Goal: Task Accomplishment & Management: Use online tool/utility

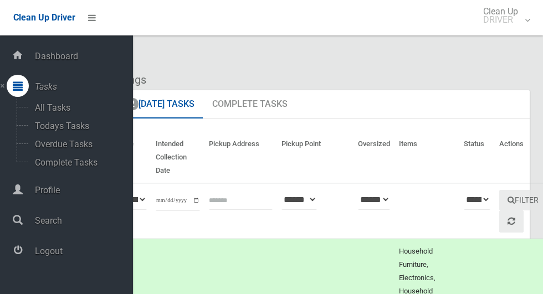
scroll to position [3130, 0]
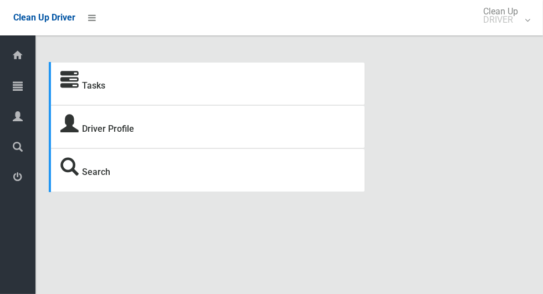
click at [13, 91] on icon at bounding box center [18, 86] width 10 height 22
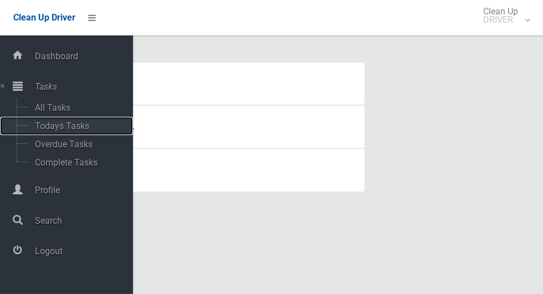
click at [35, 129] on span "Todays Tasks" at bounding box center [78, 126] width 92 height 11
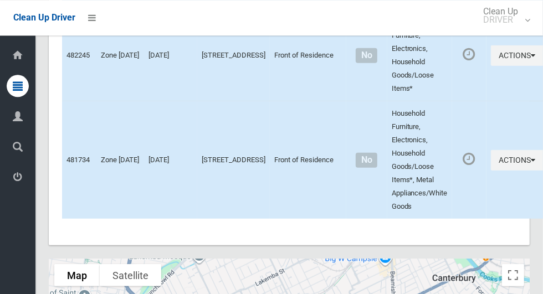
scroll to position [4656, 0]
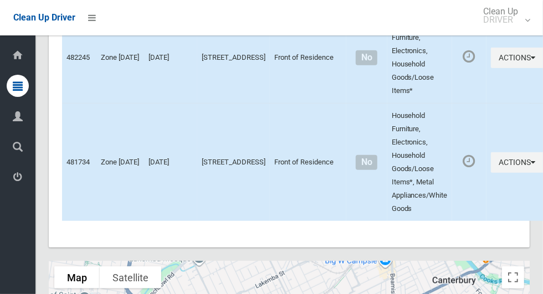
click at [14, 185] on icon at bounding box center [18, 177] width 10 height 22
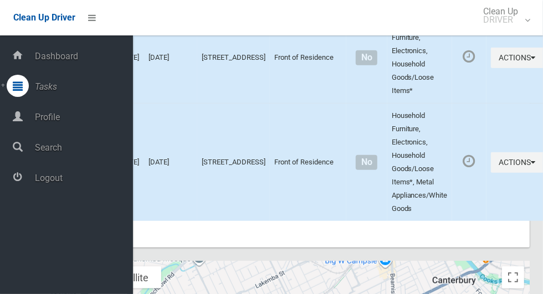
click at [35, 183] on span "Logout" at bounding box center [82, 178] width 101 height 11
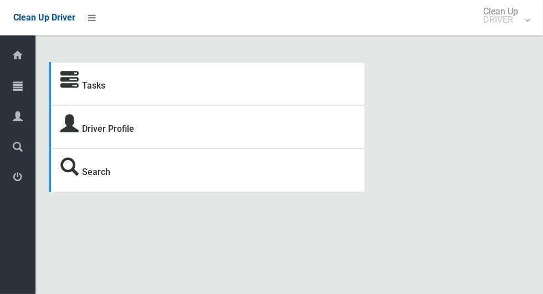
click at [13, 85] on icon at bounding box center [18, 86] width 10 height 22
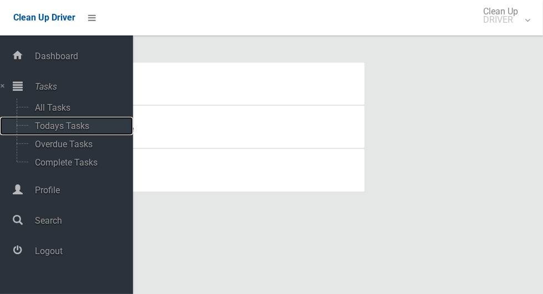
click at [35, 130] on span "Todays Tasks" at bounding box center [78, 126] width 92 height 11
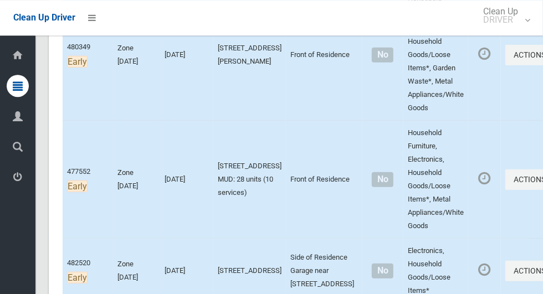
scroll to position [156, 0]
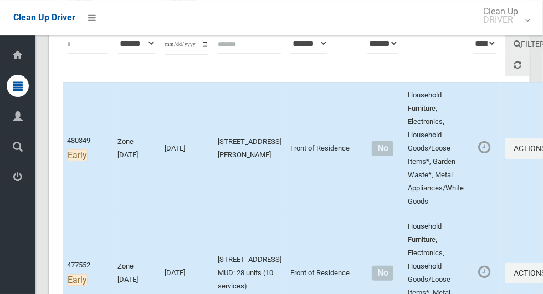
click at [14, 178] on icon at bounding box center [18, 177] width 10 height 22
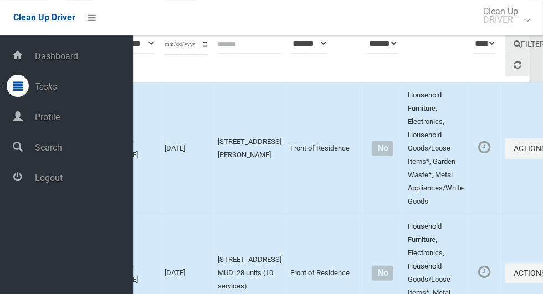
click at [35, 182] on span "Logout" at bounding box center [82, 178] width 101 height 11
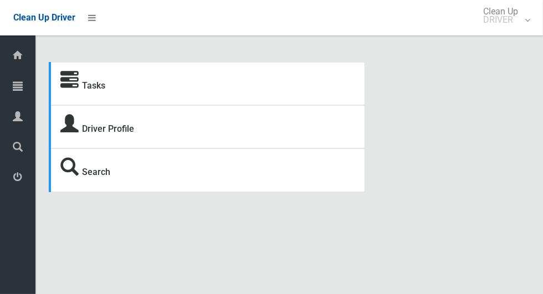
click at [14, 91] on icon at bounding box center [18, 86] width 10 height 22
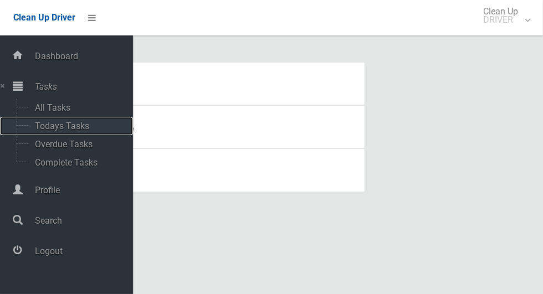
click at [40, 125] on span "Todays Tasks" at bounding box center [78, 126] width 92 height 11
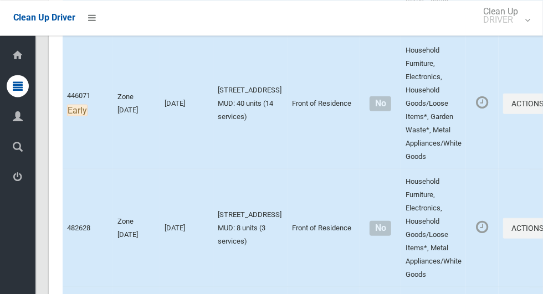
scroll to position [494, 0]
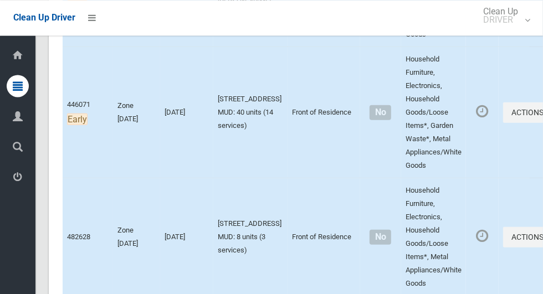
click at [13, 83] on icon at bounding box center [18, 86] width 10 height 22
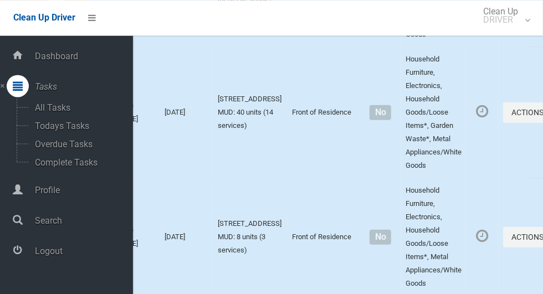
click at [39, 253] on span "Logout" at bounding box center [82, 251] width 101 height 11
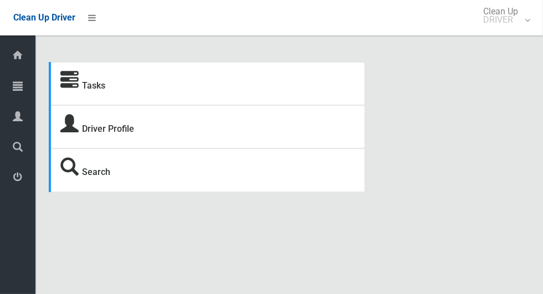
click at [13, 88] on icon at bounding box center [18, 86] width 10 height 22
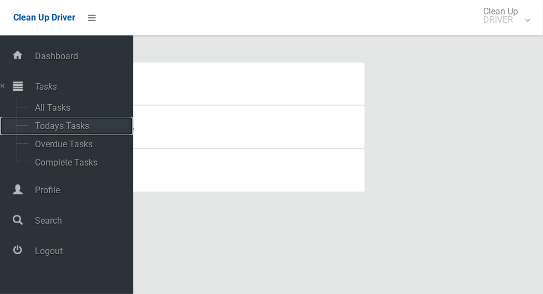
click at [39, 126] on span "Todays Tasks" at bounding box center [78, 126] width 92 height 11
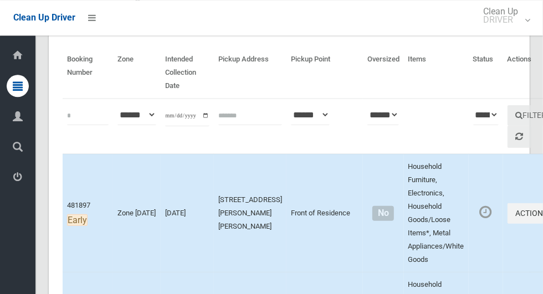
scroll to position [71, 0]
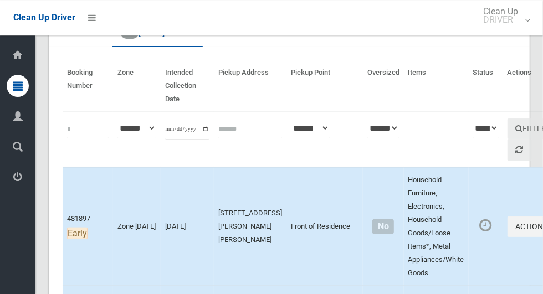
click at [14, 182] on icon at bounding box center [18, 177] width 10 height 22
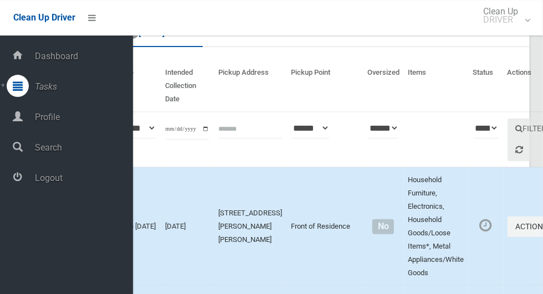
click at [52, 182] on span "Logout" at bounding box center [82, 178] width 101 height 11
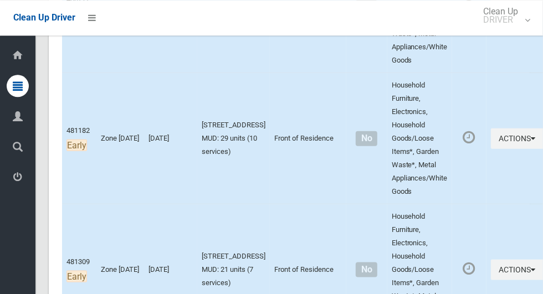
scroll to position [638, 0]
click at [531, 142] on icon "button" at bounding box center [533, 139] width 4 height 8
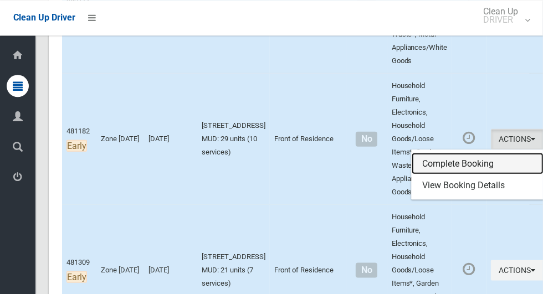
click at [460, 168] on link "Complete Booking" at bounding box center [478, 163] width 132 height 22
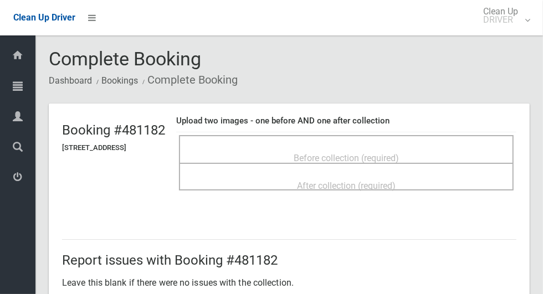
click at [443, 147] on div "Before collection (required)" at bounding box center [346, 157] width 310 height 21
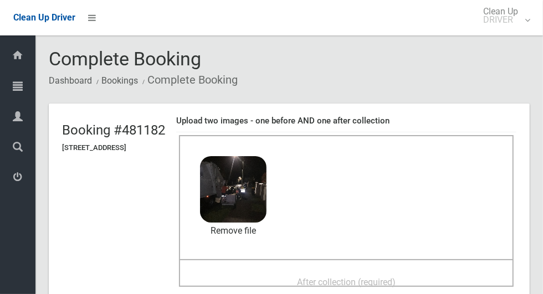
click at [435, 272] on div "After collection (required)" at bounding box center [346, 282] width 310 height 21
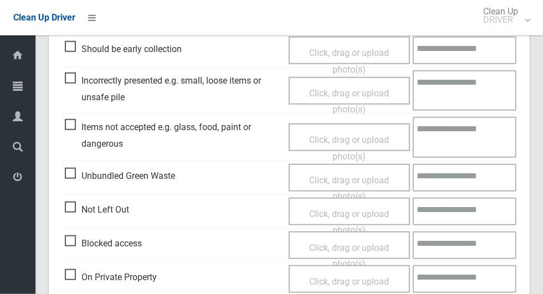
scroll to position [572, 0]
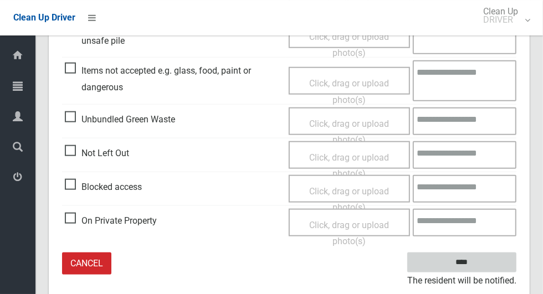
click at [481, 267] on input "****" at bounding box center [461, 263] width 109 height 21
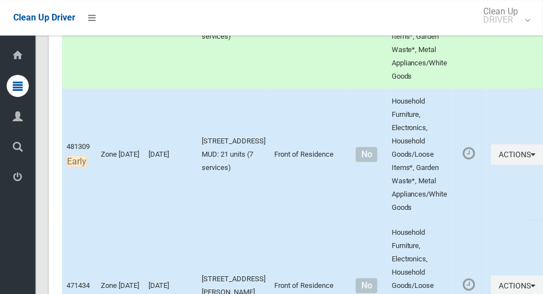
scroll to position [756, 0]
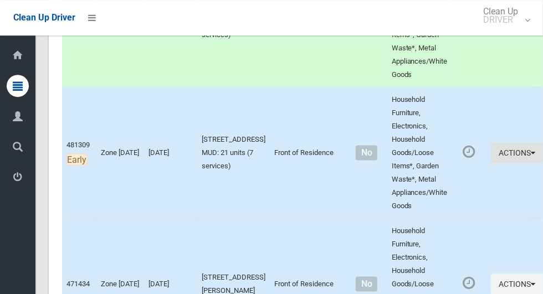
click at [531, 156] on icon "button" at bounding box center [533, 152] width 4 height 8
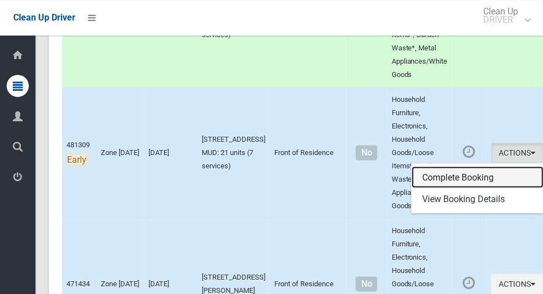
click at [462, 185] on link "Complete Booking" at bounding box center [478, 177] width 132 height 22
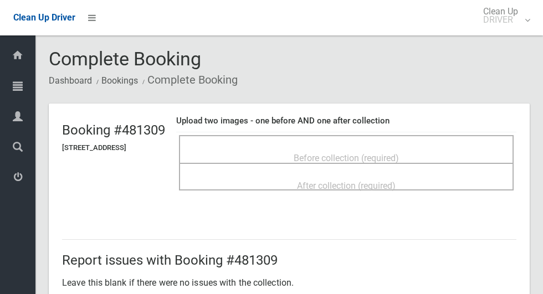
click at [356, 153] on span "Before collection (required)" at bounding box center [346, 158] width 105 height 11
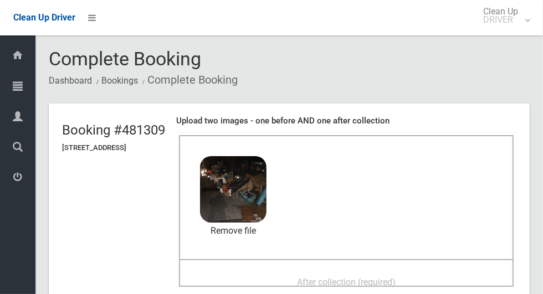
click at [396, 277] on span "After collection (required)" at bounding box center [346, 282] width 99 height 11
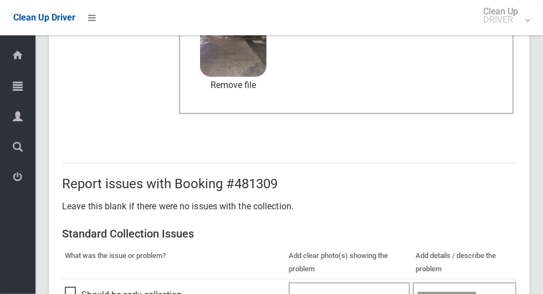
scroll to position [572, 0]
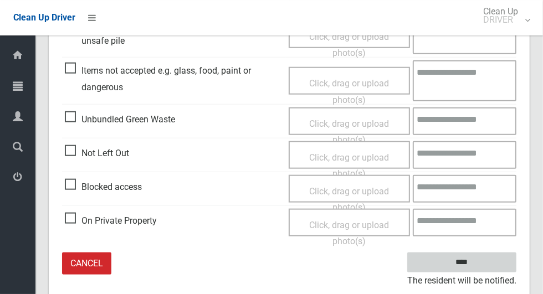
click at [495, 253] on input "****" at bounding box center [461, 263] width 109 height 21
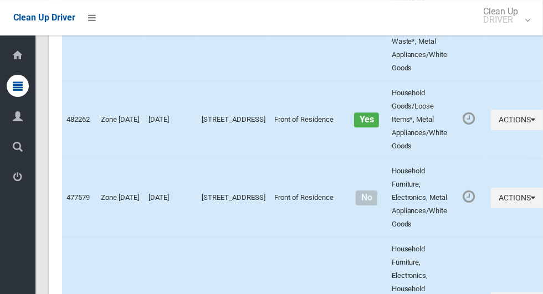
scroll to position [5006, 0]
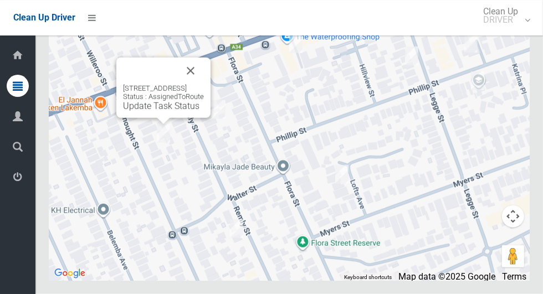
click at [204, 84] on button "Close" at bounding box center [190, 71] width 27 height 27
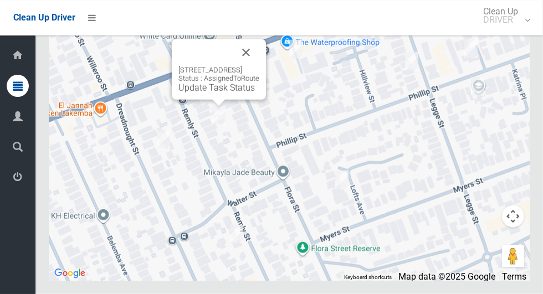
click at [259, 66] on button "Close" at bounding box center [246, 52] width 27 height 27
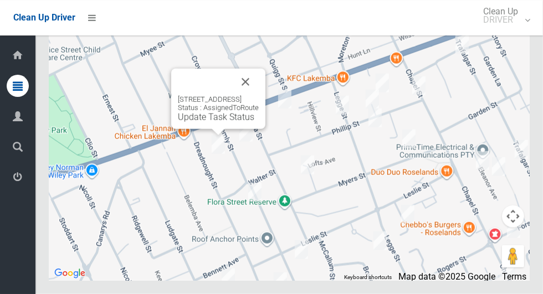
click at [259, 95] on button "Close" at bounding box center [245, 82] width 27 height 27
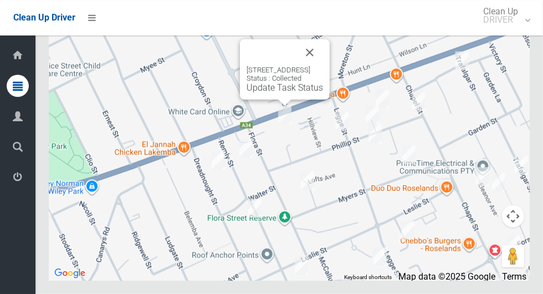
click at [248, 156] on div "872-876 Canterbury Road, ROSELANDS NSW 2196 Status : Collected Update Task Stat…" at bounding box center [289, 142] width 481 height 277
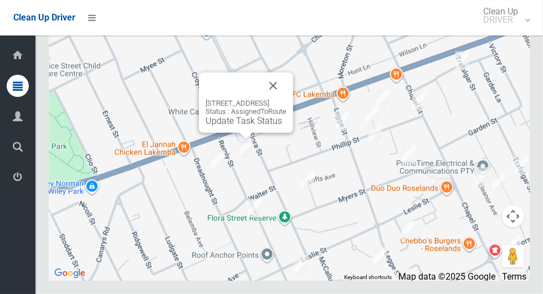
click at [286, 99] on button "Close" at bounding box center [273, 86] width 27 height 27
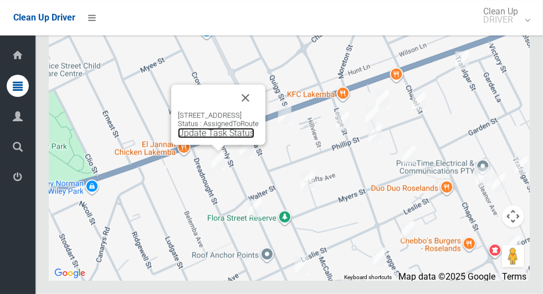
click at [201, 139] on link "Update Task Status" at bounding box center [216, 133] width 76 height 11
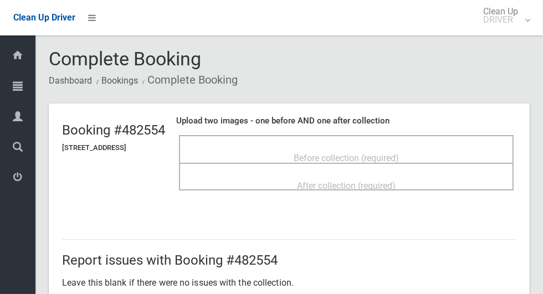
click at [428, 147] on div "Before collection (required)" at bounding box center [346, 157] width 310 height 21
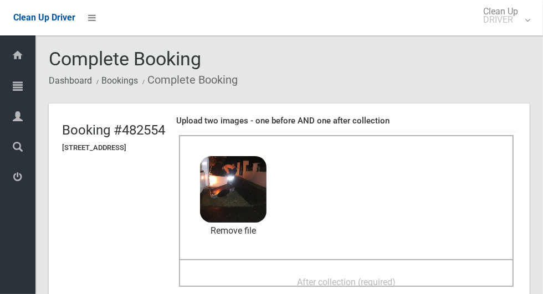
click at [419, 272] on div "After collection (required)" at bounding box center [346, 282] width 310 height 21
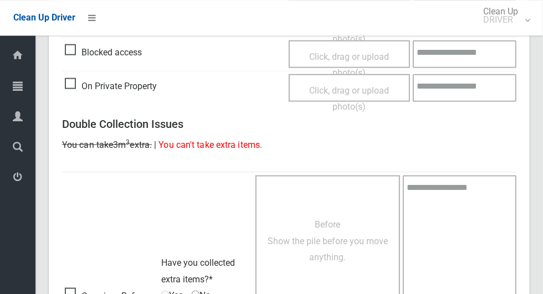
scroll to position [907, 0]
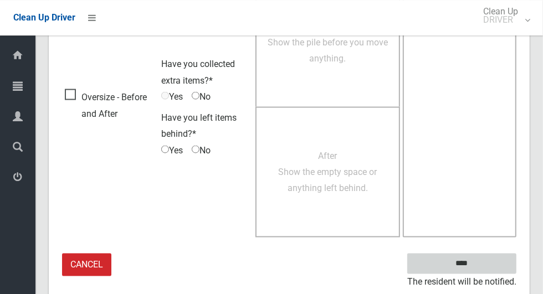
click at [493, 258] on input "****" at bounding box center [461, 263] width 109 height 21
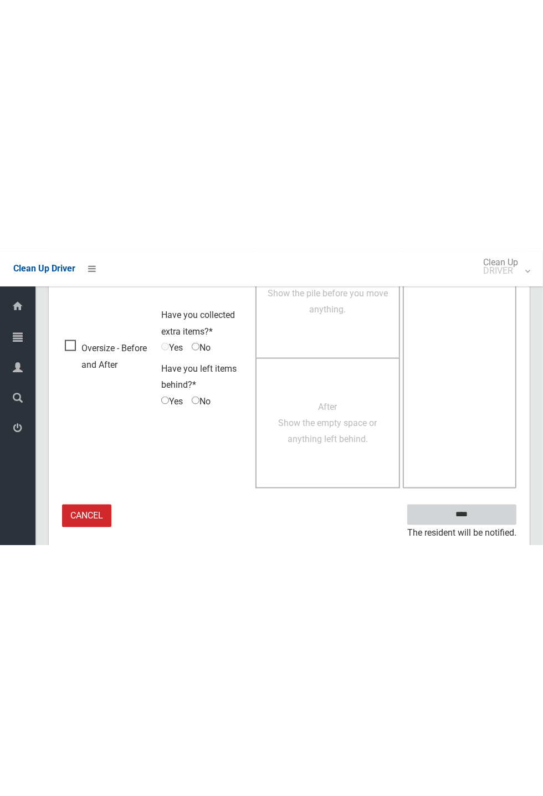
scroll to position [436, 0]
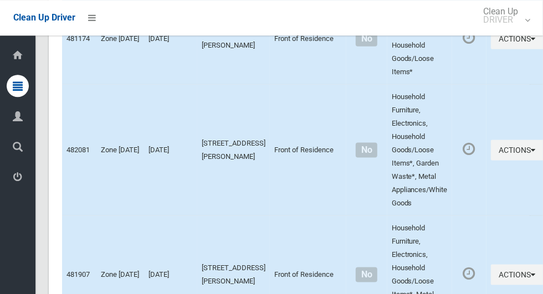
scroll to position [5006, 0]
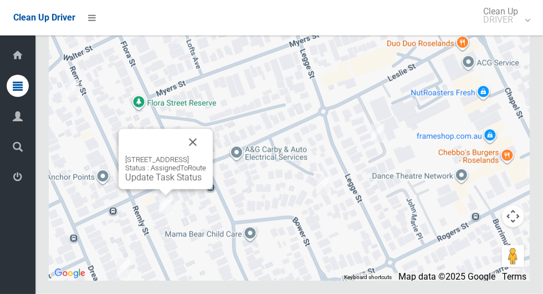
click at [206, 156] on button "Close" at bounding box center [193, 142] width 27 height 27
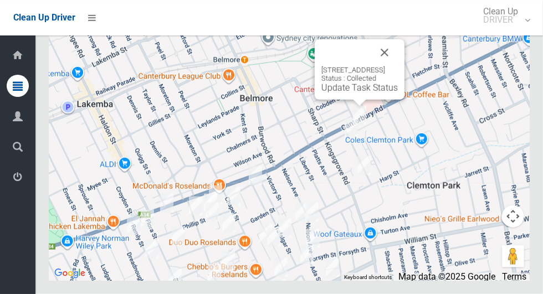
click at [398, 66] on button "Close" at bounding box center [384, 52] width 27 height 27
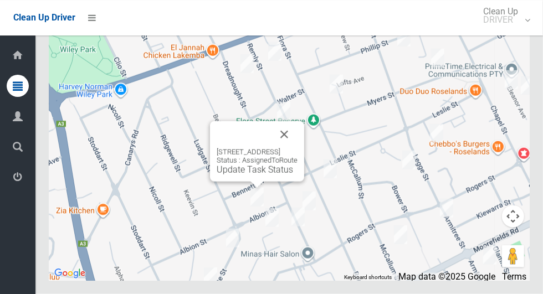
click at [298, 148] on button "Close" at bounding box center [284, 134] width 27 height 27
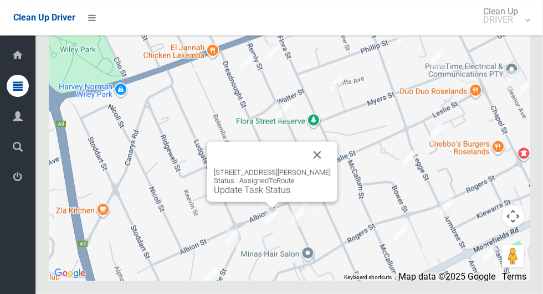
click at [326, 168] on button "Close" at bounding box center [317, 155] width 27 height 27
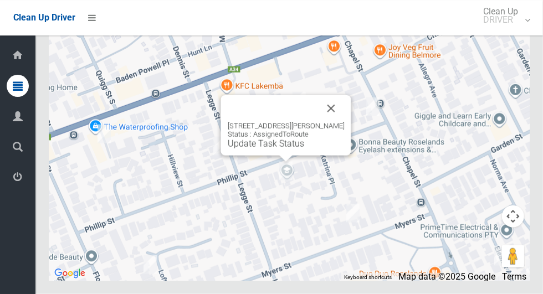
click at [340, 122] on button "Close" at bounding box center [331, 108] width 27 height 27
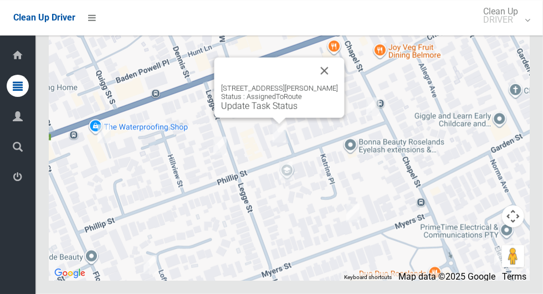
click at [336, 84] on button "Close" at bounding box center [324, 71] width 27 height 27
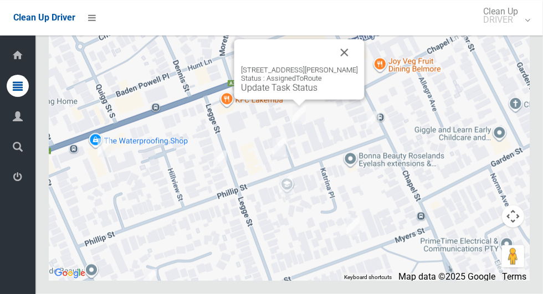
click at [349, 66] on button "Close" at bounding box center [344, 52] width 27 height 27
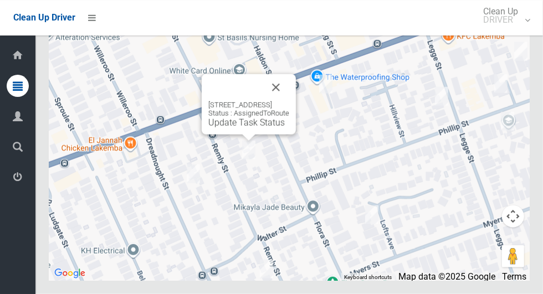
click at [289, 101] on button "Close" at bounding box center [276, 87] width 27 height 27
click at [253, 128] on link "Update Task Status" at bounding box center [246, 122] width 76 height 11
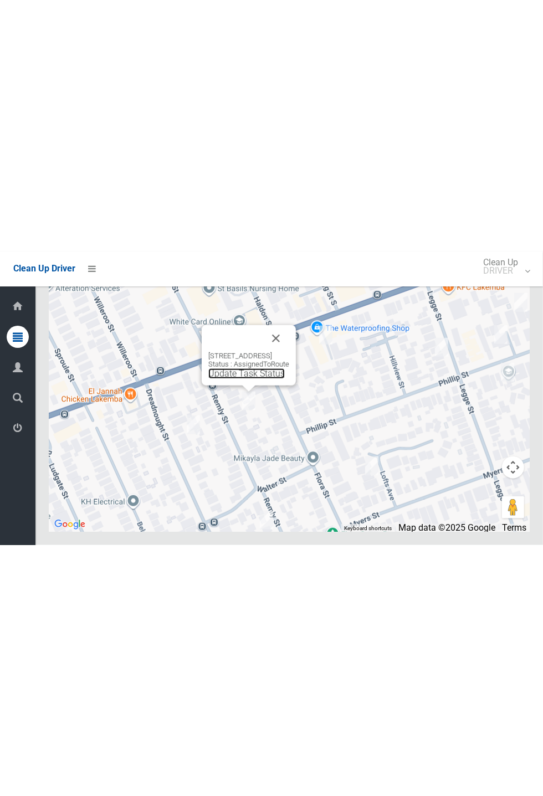
scroll to position [4536, 0]
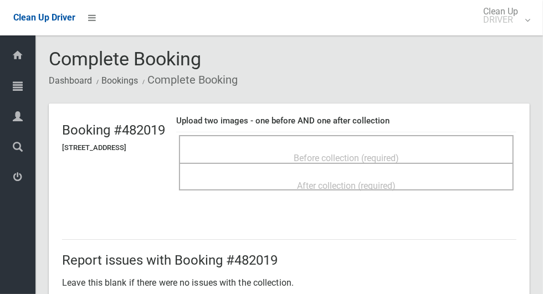
click at [411, 147] on div "Before collection (required)" at bounding box center [346, 157] width 310 height 21
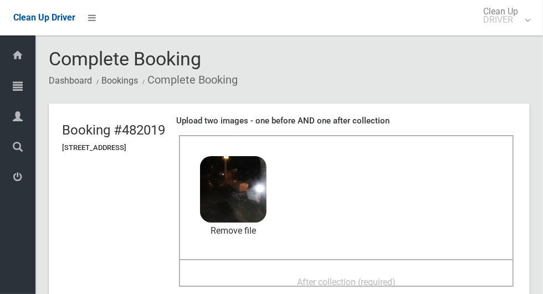
click at [334, 277] on span "After collection (required)" at bounding box center [346, 282] width 99 height 11
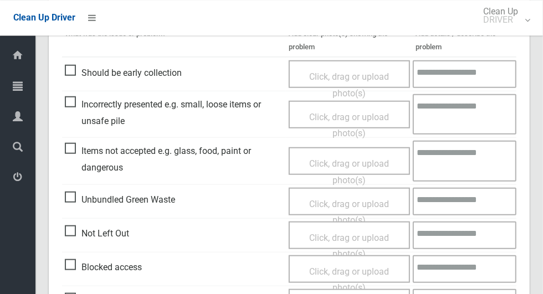
scroll to position [907, 0]
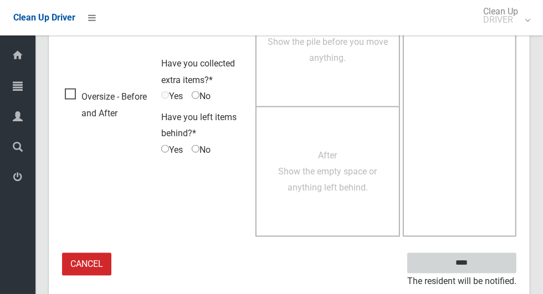
click at [488, 257] on input "****" at bounding box center [461, 263] width 109 height 21
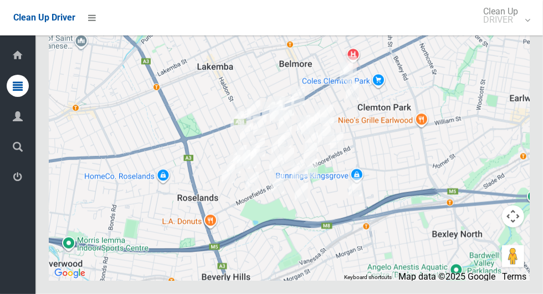
scroll to position [4995, 0]
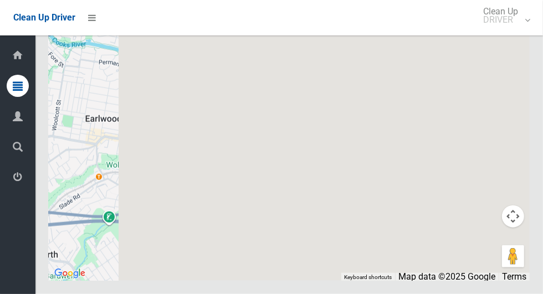
click at [17, 242] on div "Dashboard Tasks All Tasks Todays Tasks Overdue Tasks Complete Tasks Profile Sea…" at bounding box center [17, 164] width 35 height 259
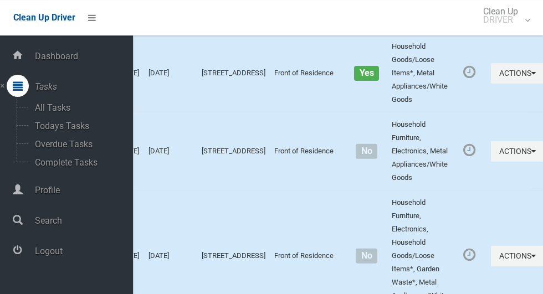
scroll to position [3969, 0]
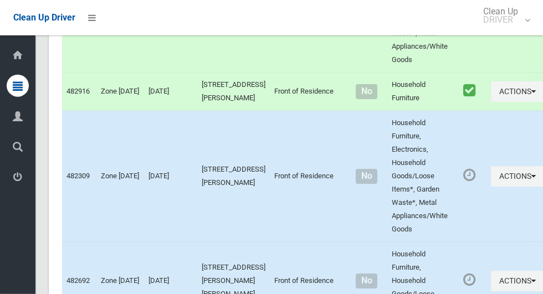
scroll to position [0, 0]
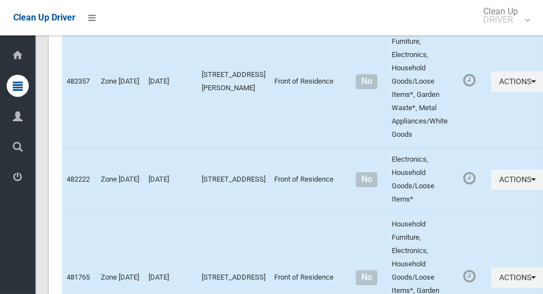
scroll to position [5006, 0]
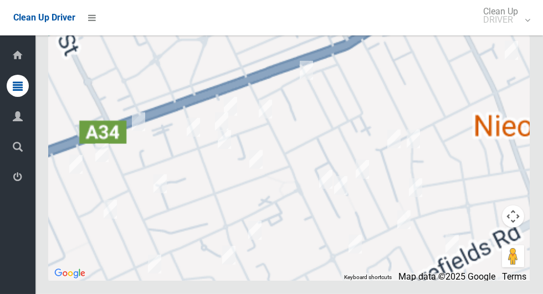
click at [214, 233] on div at bounding box center [289, 142] width 481 height 277
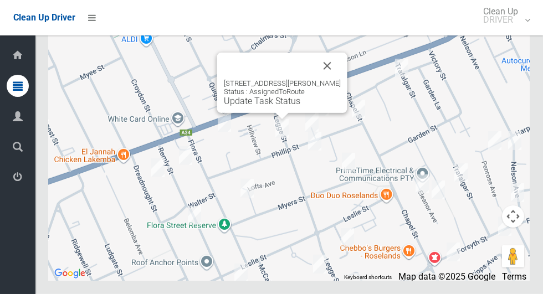
click at [339, 79] on button "Close" at bounding box center [327, 66] width 27 height 27
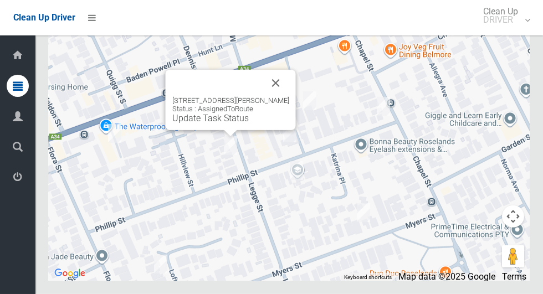
click at [283, 96] on button "Close" at bounding box center [276, 83] width 27 height 27
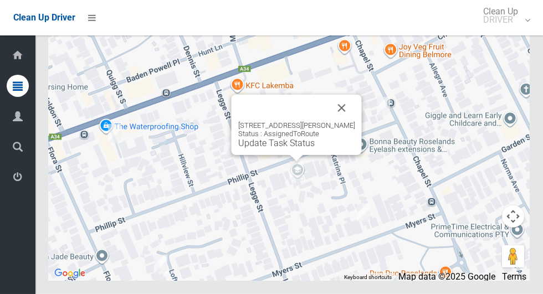
click at [345, 121] on button "Close" at bounding box center [342, 108] width 27 height 27
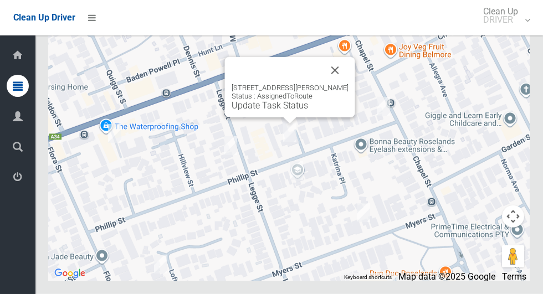
click at [339, 84] on button "Close" at bounding box center [335, 70] width 27 height 27
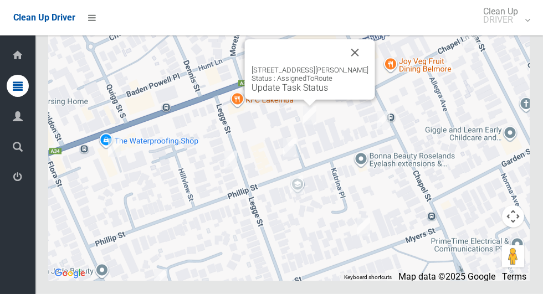
click at [354, 66] on button "Close" at bounding box center [355, 52] width 27 height 27
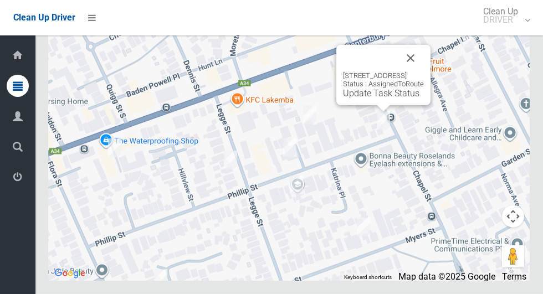
click at [424, 71] on button "Close" at bounding box center [410, 58] width 27 height 27
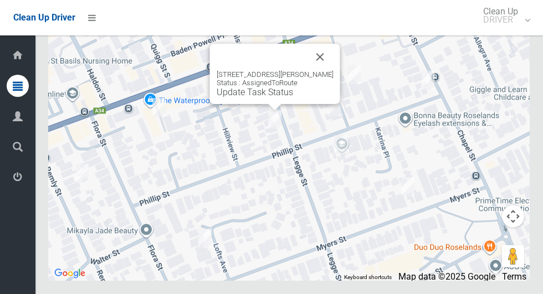
click at [325, 70] on button "Close" at bounding box center [320, 57] width 27 height 27
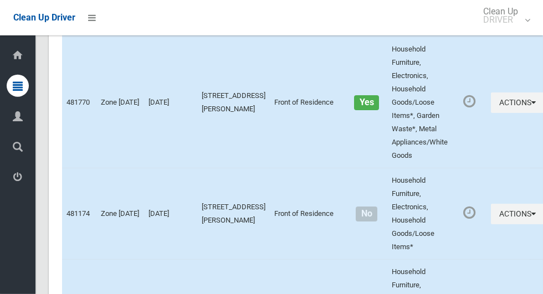
scroll to position [2704, 0]
click at [531, 106] on icon "button" at bounding box center [533, 103] width 4 height 8
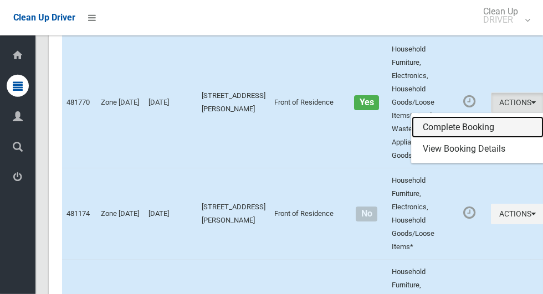
click at [438, 139] on link "Complete Booking" at bounding box center [478, 127] width 132 height 22
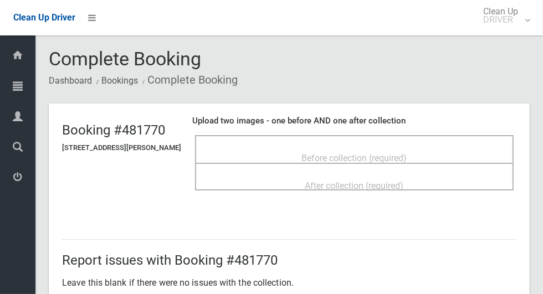
click at [449, 147] on div "Before collection (required)" at bounding box center [354, 157] width 294 height 21
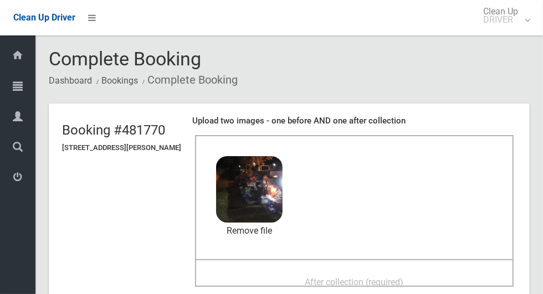
click at [359, 272] on div "After collection (required)" at bounding box center [354, 282] width 294 height 21
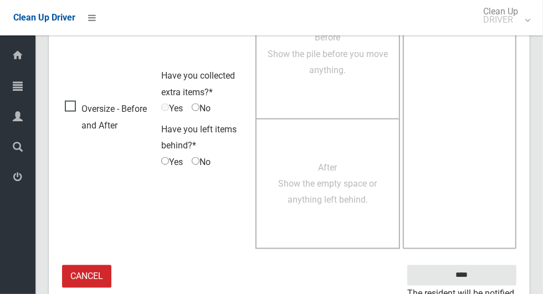
scroll to position [907, 0]
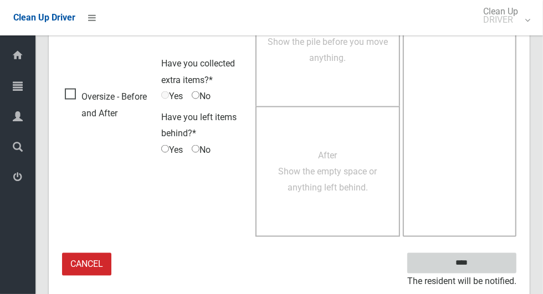
click at [489, 255] on input "****" at bounding box center [461, 263] width 109 height 21
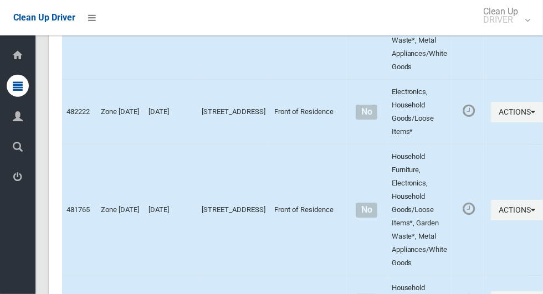
scroll to position [5006, 0]
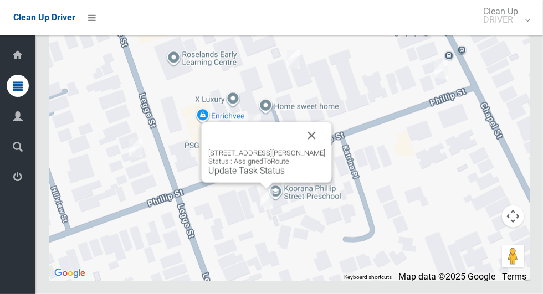
click at [322, 149] on button "Close" at bounding box center [312, 135] width 27 height 27
click at [255, 176] on link "Update Task Status" at bounding box center [246, 171] width 76 height 11
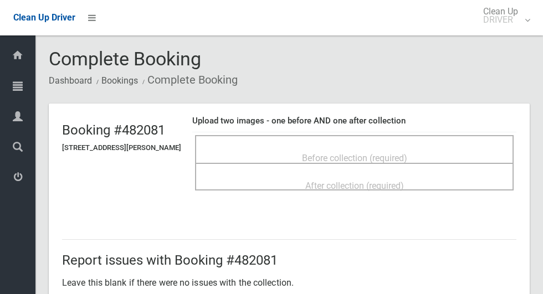
click at [341, 153] on span "Before collection (required)" at bounding box center [354, 158] width 105 height 11
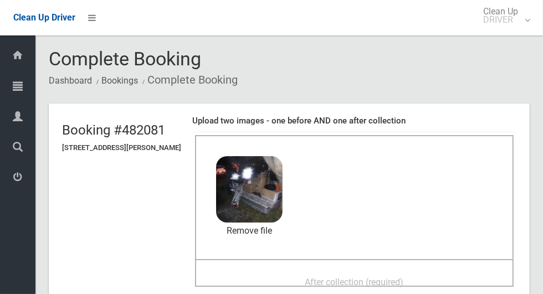
click at [401, 277] on span "After collection (required)" at bounding box center [354, 282] width 99 height 11
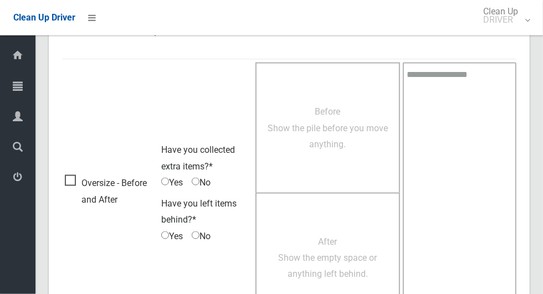
scroll to position [907, 0]
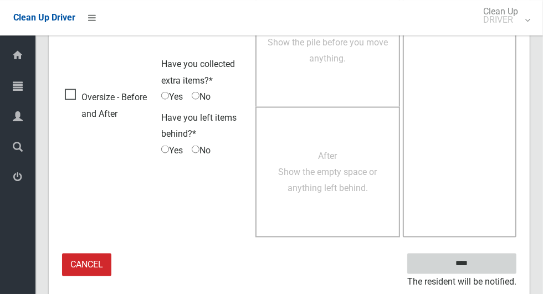
click at [487, 258] on input "****" at bounding box center [461, 263] width 109 height 21
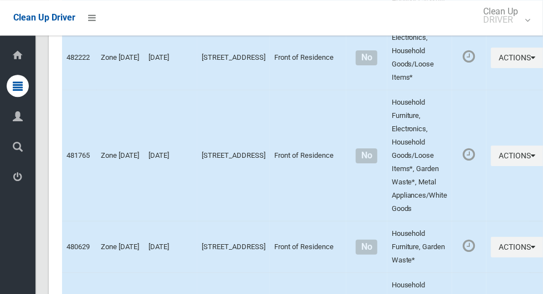
scroll to position [5006, 0]
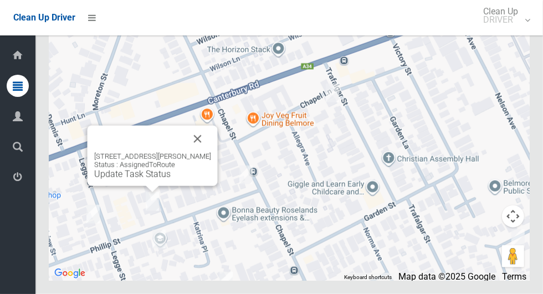
click at [200, 152] on button "Close" at bounding box center [198, 139] width 27 height 27
click at [148, 180] on div "21 Phillip Street, ROSELANDS NSW 2196 Status : AssignedToRoute Update Task Stat…" at bounding box center [152, 165] width 117 height 27
click at [155, 180] on div "21 Phillip Street, ROSELANDS NSW 2196 Status : AssignedToRoute Update Task Stat…" at bounding box center [152, 165] width 117 height 27
click at [150, 180] on link "Update Task Status" at bounding box center [132, 174] width 76 height 11
click at [152, 180] on link "Update Task Status" at bounding box center [132, 174] width 76 height 11
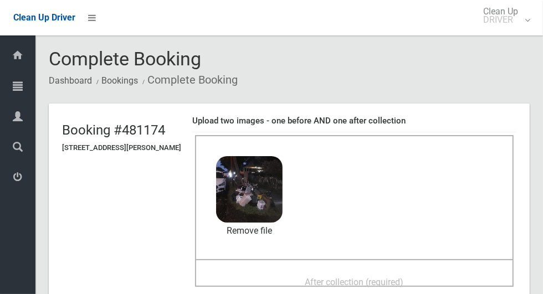
click at [419, 272] on div "After collection (required)" at bounding box center [354, 282] width 294 height 21
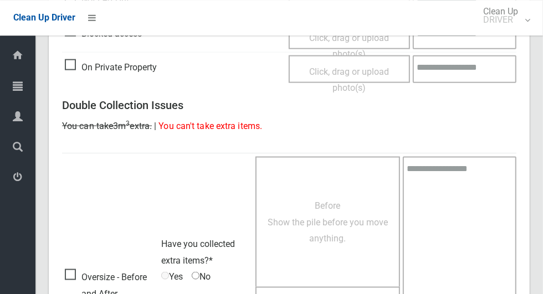
scroll to position [907, 0]
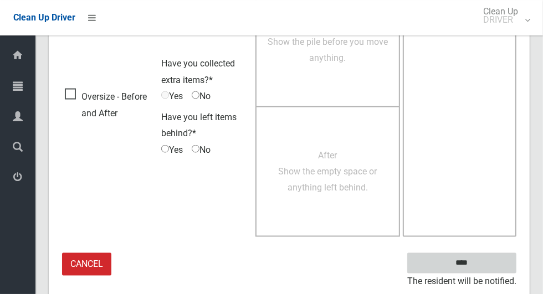
click at [490, 258] on input "****" at bounding box center [461, 263] width 109 height 21
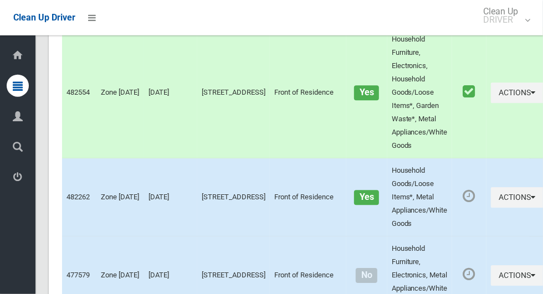
scroll to position [5006, 0]
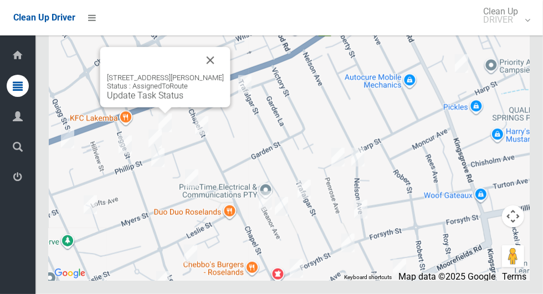
click at [162, 101] on link "Update Task Status" at bounding box center [145, 95] width 76 height 11
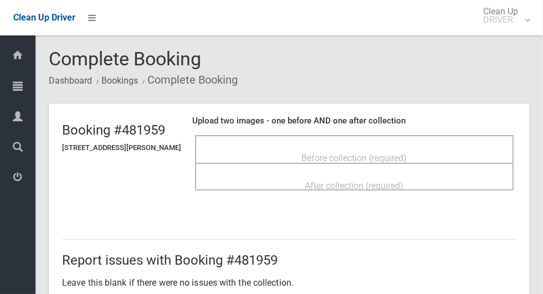
click at [433, 155] on div "Before collection (required)" at bounding box center [354, 157] width 294 height 21
click at [407, 153] on span "Before collection (required)" at bounding box center [354, 158] width 105 height 11
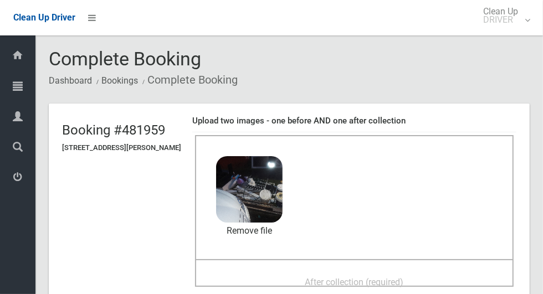
click at [411, 272] on div "After collection (required)" at bounding box center [354, 282] width 294 height 21
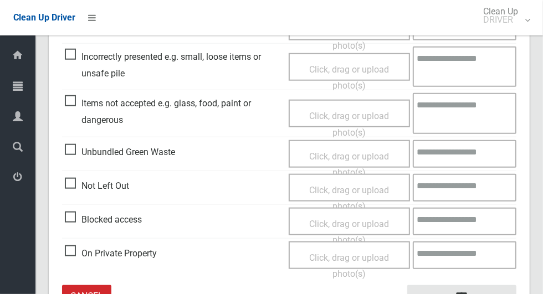
scroll to position [572, 0]
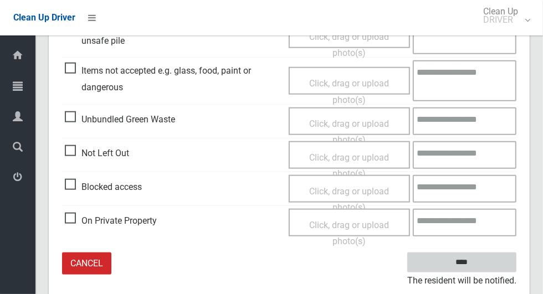
click at [491, 259] on input "****" at bounding box center [461, 263] width 109 height 21
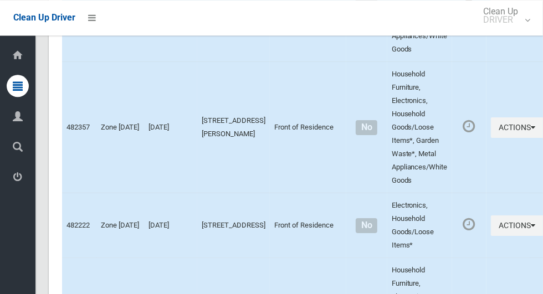
scroll to position [5006, 0]
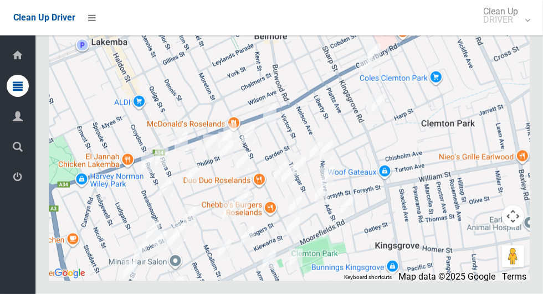
click at [17, 177] on icon at bounding box center [18, 177] width 10 height 22
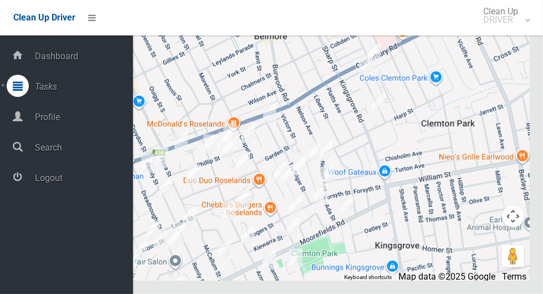
click at [81, 183] on span "Logout" at bounding box center [82, 178] width 101 height 11
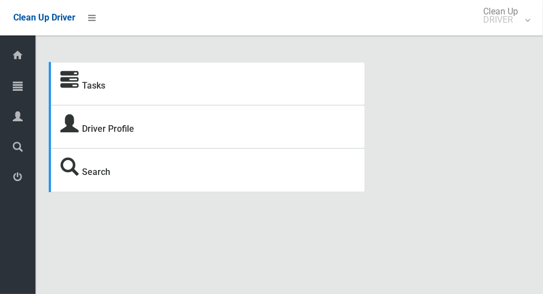
click at [23, 88] on icon at bounding box center [18, 86] width 10 height 22
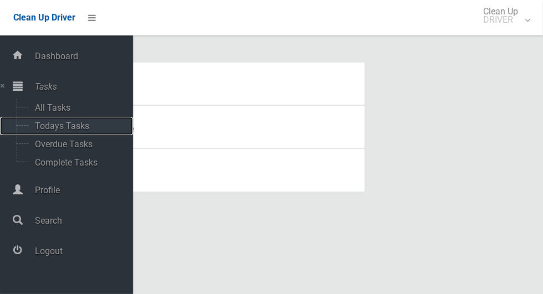
click at [88, 124] on span "Todays Tasks" at bounding box center [78, 126] width 92 height 11
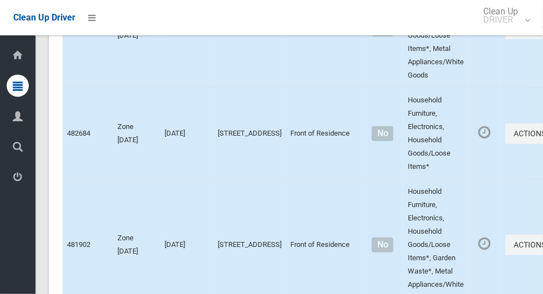
scroll to position [5217, 0]
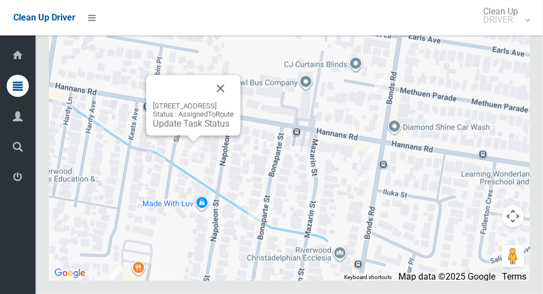
click at [234, 102] on button "Close" at bounding box center [220, 88] width 27 height 27
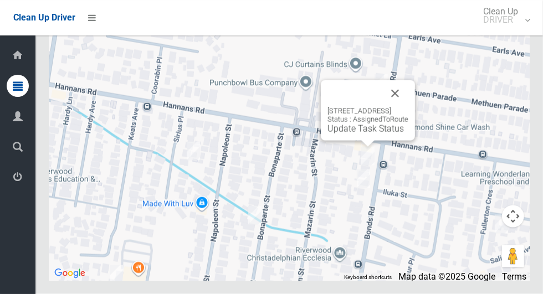
click at [418, 103] on div "243 Bonds Road, RIVERWOOD NSW 2210 Status : AssignedToRoute Update Task Status" at bounding box center [289, 142] width 481 height 277
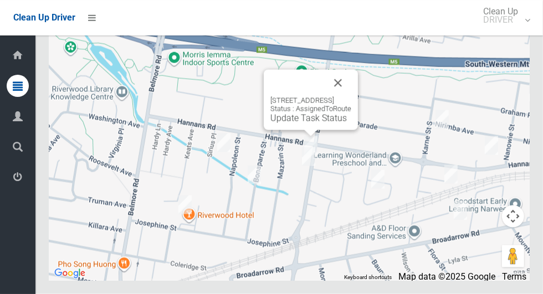
click at [351, 96] on button "Close" at bounding box center [338, 83] width 27 height 27
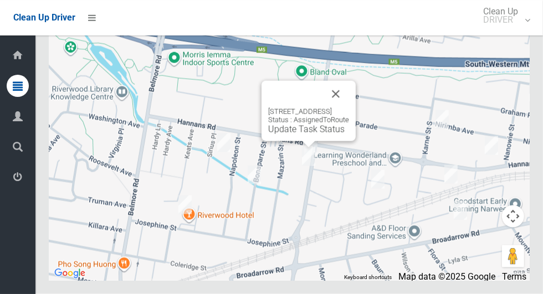
click at [349, 107] on button "Close" at bounding box center [335, 94] width 27 height 27
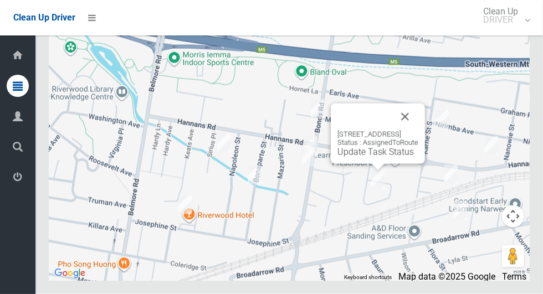
click at [418, 130] on button "Close" at bounding box center [405, 117] width 27 height 27
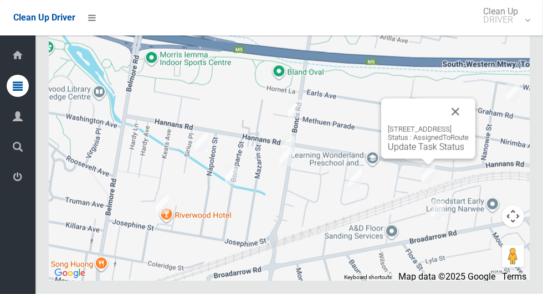
click at [469, 125] on button "Close" at bounding box center [455, 112] width 27 height 27
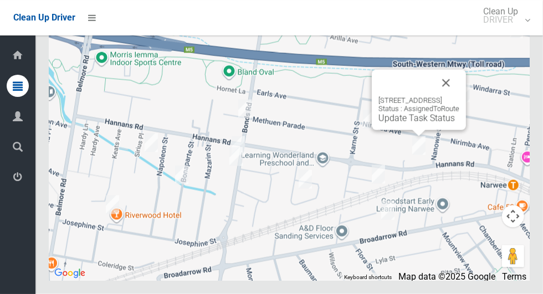
click at [459, 96] on button "Close" at bounding box center [446, 83] width 27 height 27
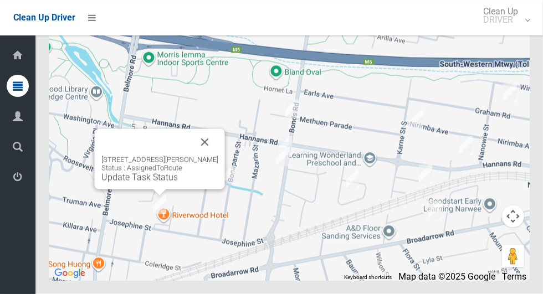
click at [218, 156] on button "Close" at bounding box center [205, 142] width 27 height 27
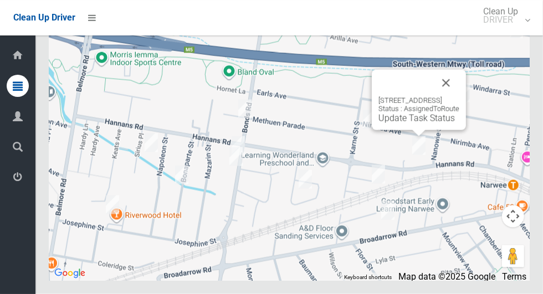
click at [459, 96] on button "Close" at bounding box center [446, 83] width 27 height 27
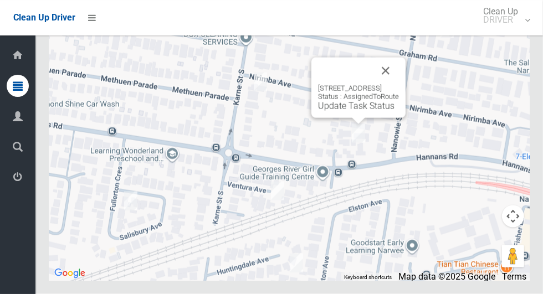
click at [399, 84] on button "Close" at bounding box center [385, 71] width 27 height 27
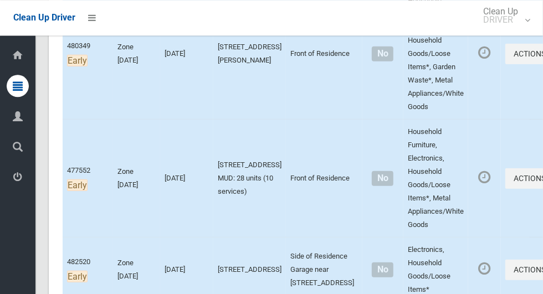
scroll to position [252, 0]
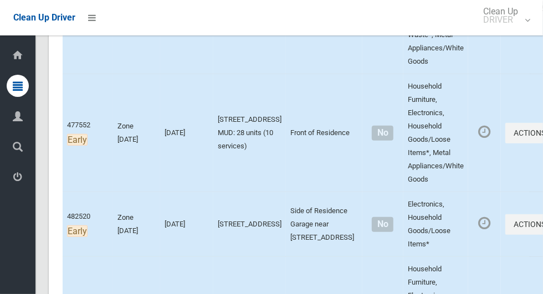
scroll to position [306, 0]
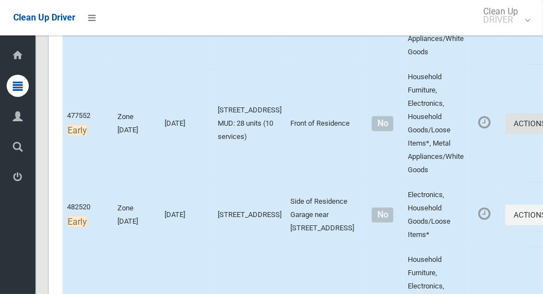
click at [542, 126] on icon "button" at bounding box center [548, 124] width 4 height 8
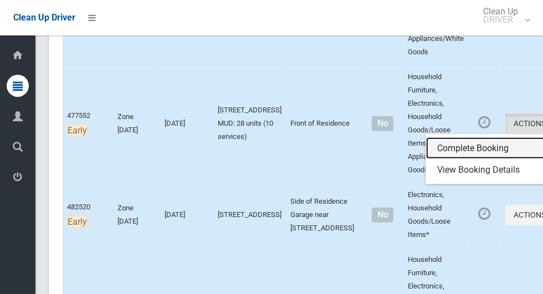
click at [462, 144] on link "Complete Booking" at bounding box center [492, 148] width 132 height 22
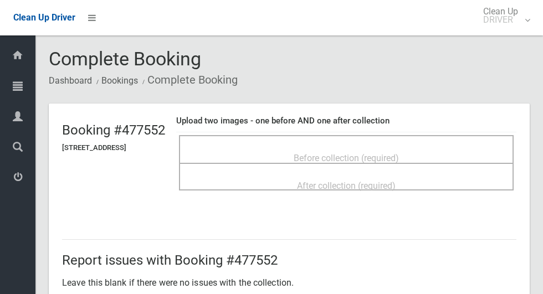
click at [424, 147] on div "Before collection (required)" at bounding box center [346, 157] width 310 height 21
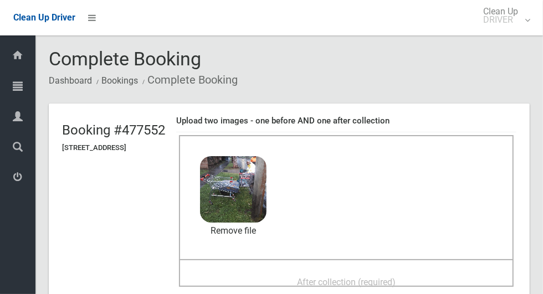
click at [429, 273] on div "After collection (required)" at bounding box center [346, 282] width 310 height 21
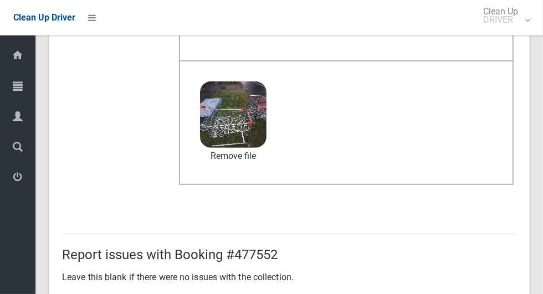
scroll to position [572, 0]
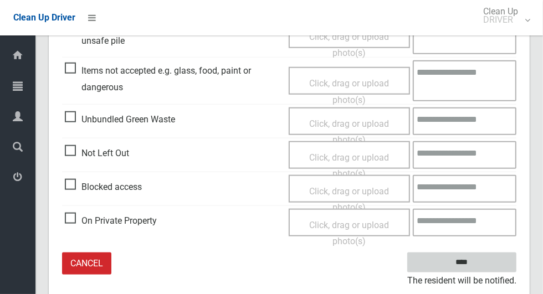
click at [494, 260] on input "****" at bounding box center [461, 263] width 109 height 21
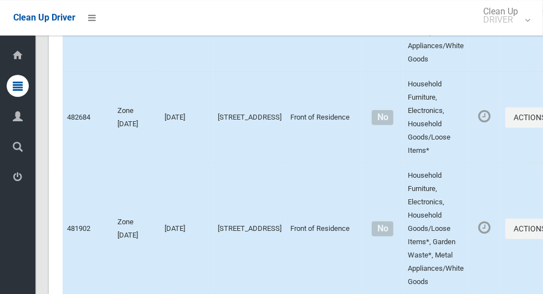
scroll to position [5217, 0]
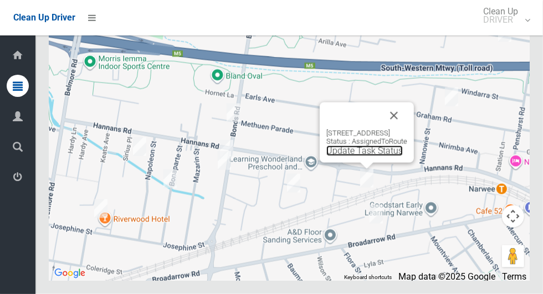
click at [355, 156] on link "Update Task Status" at bounding box center [364, 151] width 76 height 11
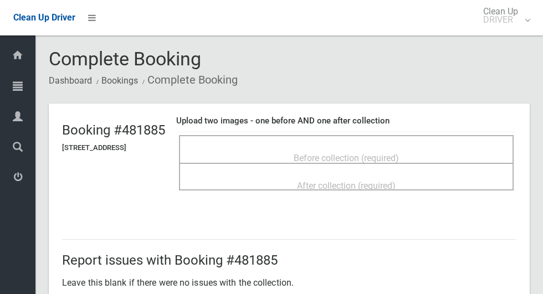
click at [399, 153] on span "Before collection (required)" at bounding box center [346, 158] width 105 height 11
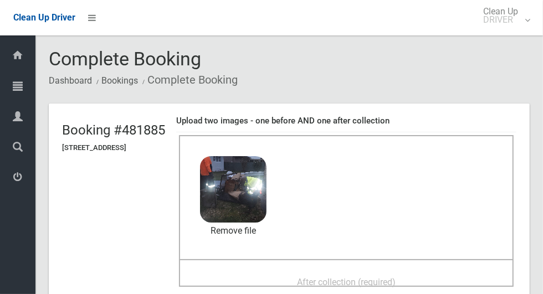
click at [400, 272] on div "After collection (required)" at bounding box center [346, 282] width 310 height 21
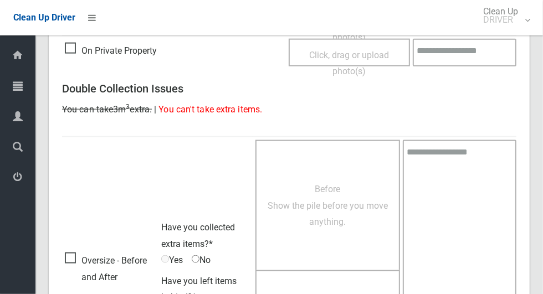
scroll to position [907, 0]
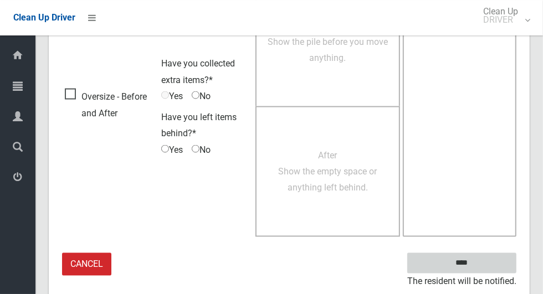
click at [494, 255] on input "****" at bounding box center [461, 263] width 109 height 21
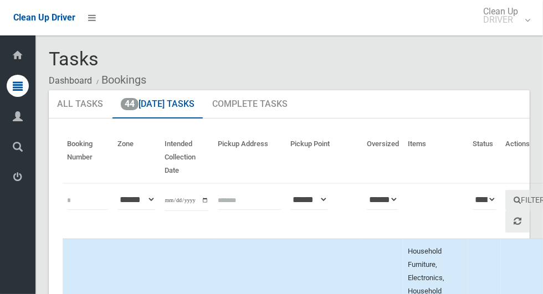
click at [13, 94] on icon at bounding box center [18, 86] width 10 height 22
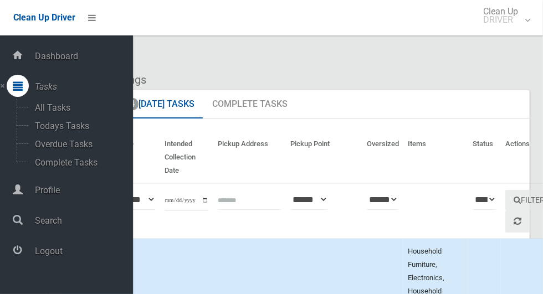
click at [472, 70] on ol "Dashboard Bookings" at bounding box center [289, 80] width 481 height 21
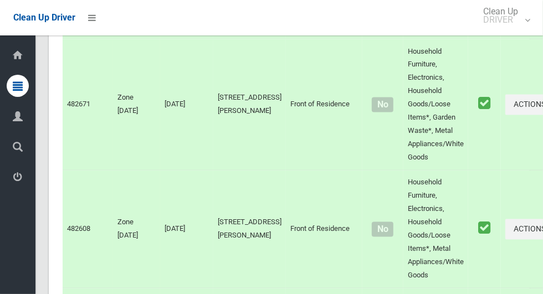
scroll to position [2305, 0]
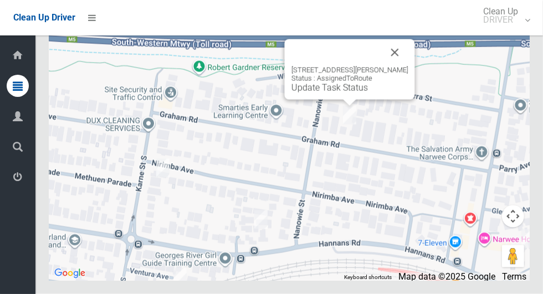
click at [397, 66] on button "Close" at bounding box center [395, 52] width 27 height 27
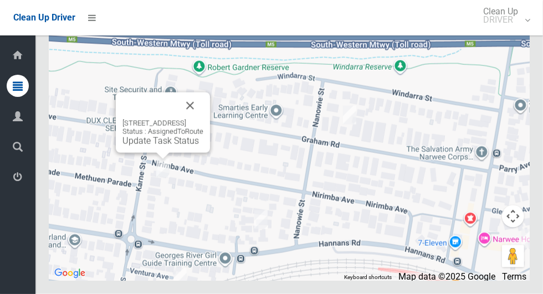
click at [203, 119] on button "Close" at bounding box center [190, 106] width 27 height 27
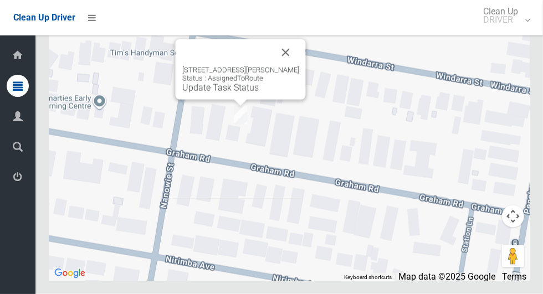
click at [295, 66] on button "Close" at bounding box center [286, 52] width 27 height 27
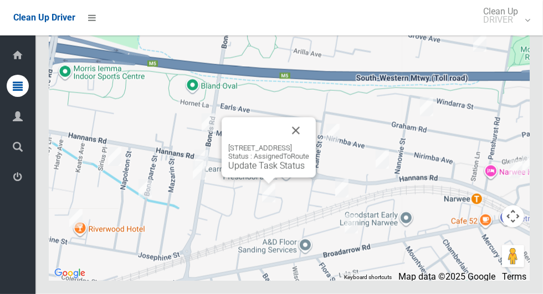
click at [248, 178] on div "[STREET_ADDRESS] Status : AssignedToRoute Update Task Status" at bounding box center [269, 147] width 94 height 60
click at [247, 171] on link "Update Task Status" at bounding box center [266, 166] width 76 height 11
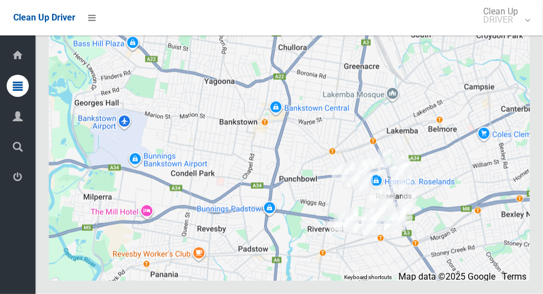
scroll to position [5217, 0]
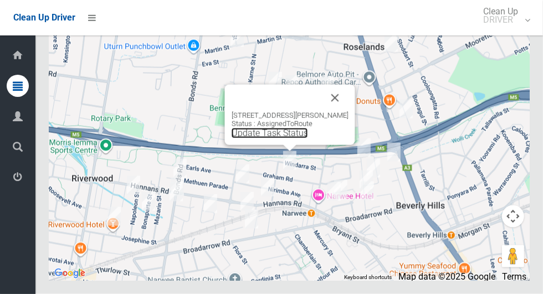
click at [295, 139] on link "Update Task Status" at bounding box center [270, 133] width 76 height 11
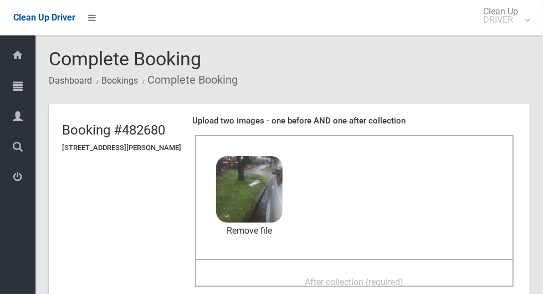
click at [396, 277] on span "After collection (required)" at bounding box center [354, 282] width 99 height 11
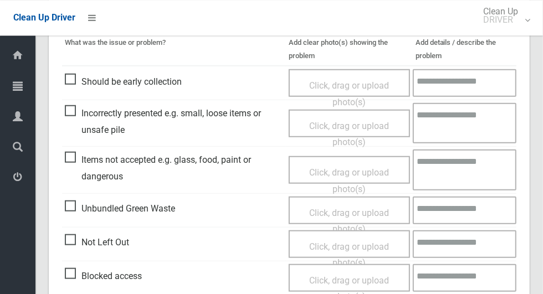
scroll to position [907, 0]
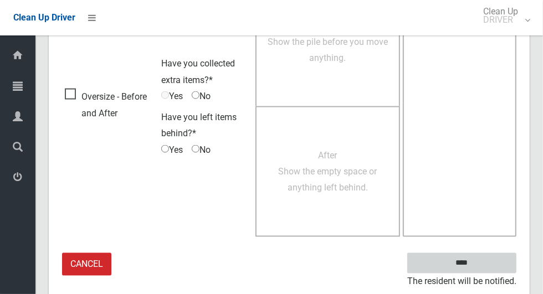
click at [481, 263] on input "****" at bounding box center [461, 263] width 109 height 21
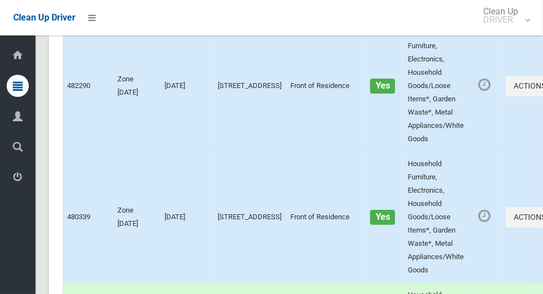
scroll to position [5217, 0]
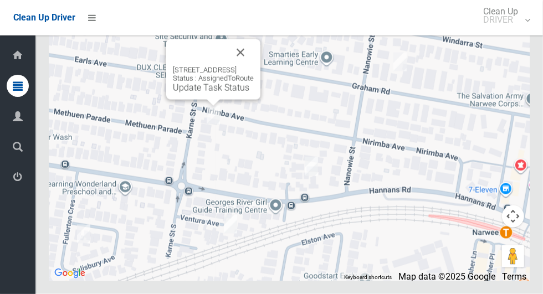
click at [254, 66] on button "Close" at bounding box center [240, 52] width 27 height 27
click at [200, 93] on link "Update Task Status" at bounding box center [211, 88] width 76 height 11
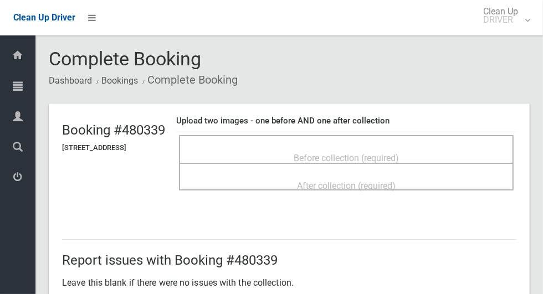
click at [452, 151] on div "Before collection (required)" at bounding box center [346, 157] width 310 height 21
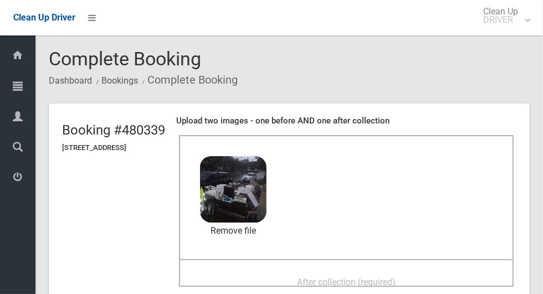
click at [396, 277] on span "After collection (required)" at bounding box center [346, 282] width 99 height 11
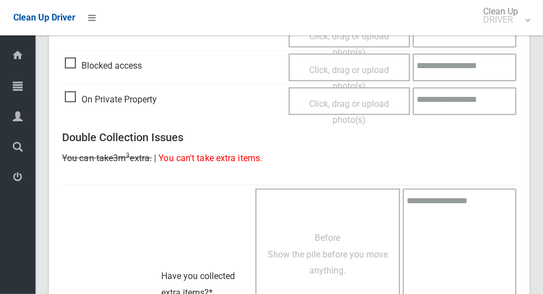
scroll to position [907, 0]
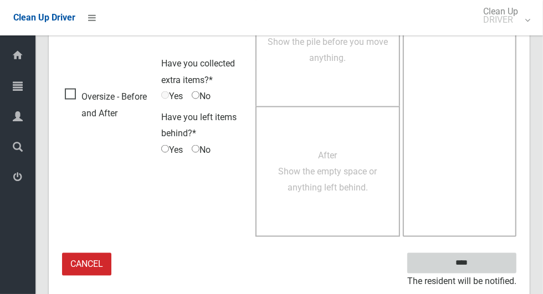
click at [485, 254] on input "****" at bounding box center [461, 263] width 109 height 21
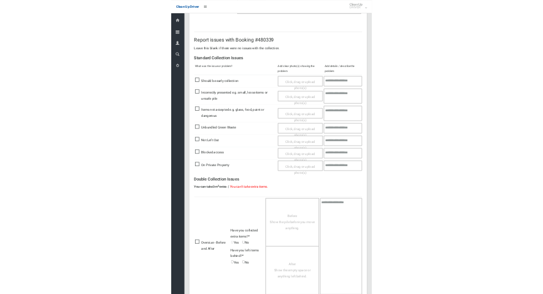
scroll to position [386, 0]
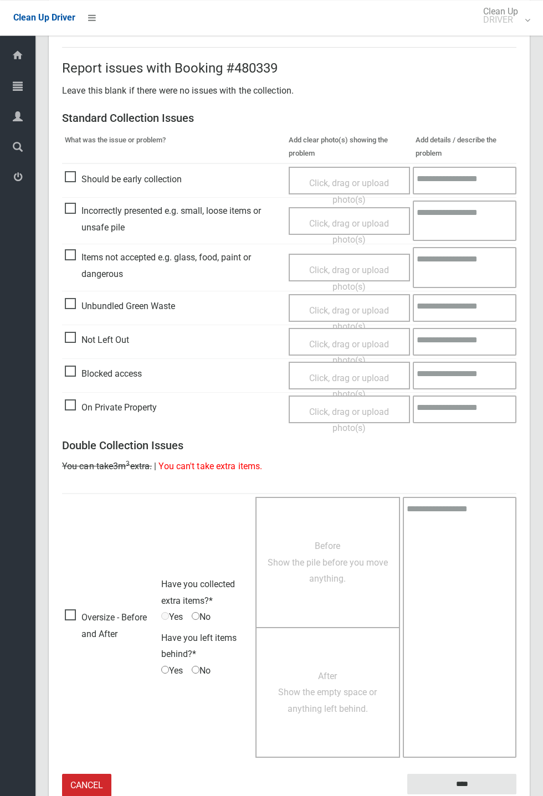
click at [530, 294] on section "Complete Booking Dashboard Bookings Complete Booking Booking #480339 [STREET_AD…" at bounding box center [289, 257] width 508 height 1188
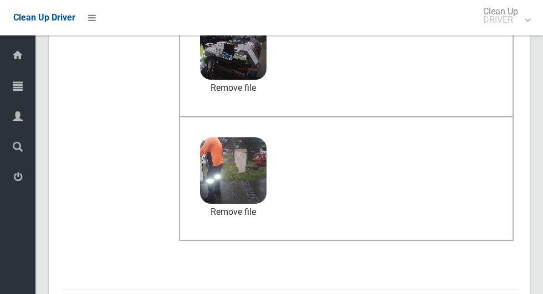
scroll to position [907, 0]
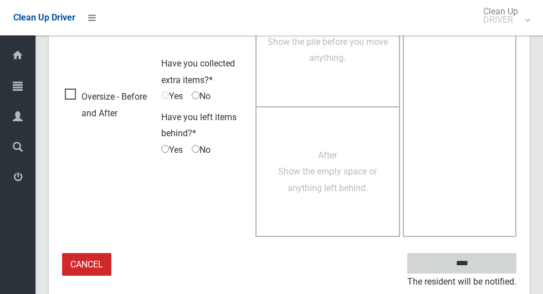
click at [465, 260] on input "****" at bounding box center [461, 263] width 109 height 21
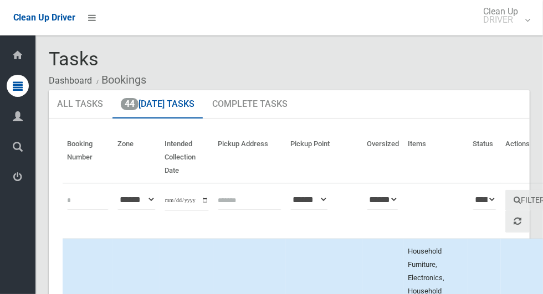
click at [516, 132] on th "Actions" at bounding box center [532, 158] width 63 height 52
click at [516, 148] on th "Actions" at bounding box center [532, 158] width 63 height 52
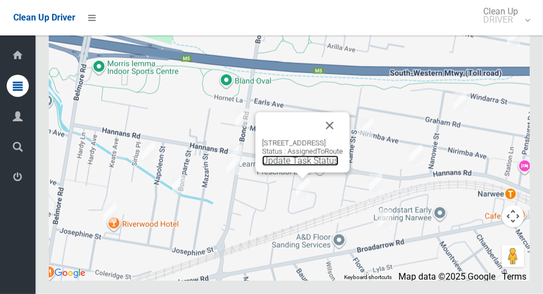
click at [293, 166] on link "Update Task Status" at bounding box center [300, 161] width 76 height 11
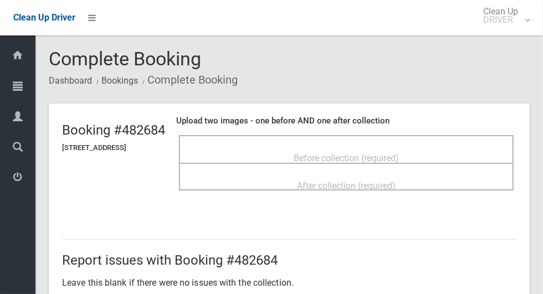
click at [444, 147] on div "Before collection (required)" at bounding box center [346, 157] width 310 height 21
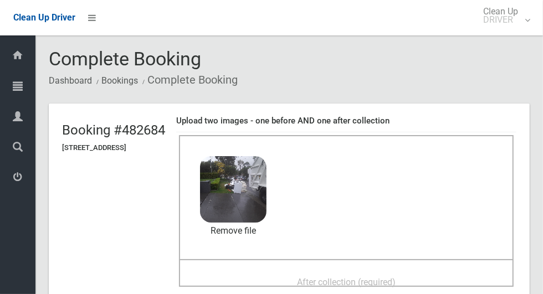
click at [396, 277] on span "After collection (required)" at bounding box center [346, 282] width 99 height 11
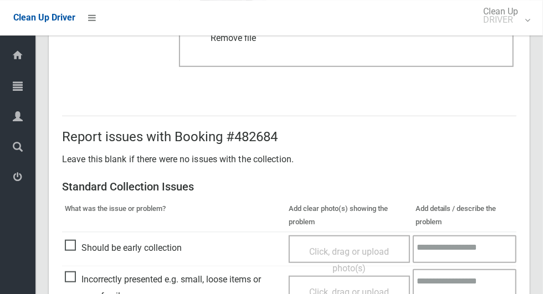
scroll to position [907, 0]
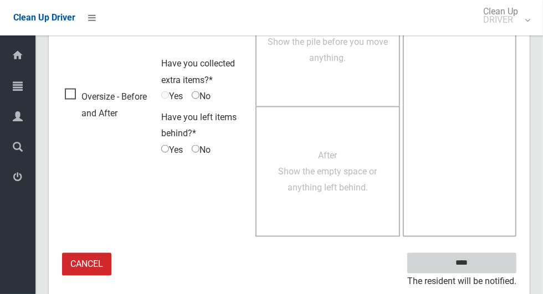
click at [478, 270] on input "****" at bounding box center [461, 263] width 109 height 21
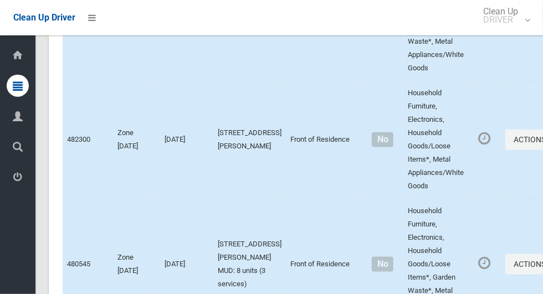
scroll to position [5217, 0]
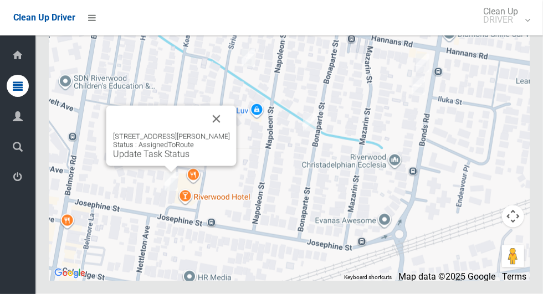
click at [229, 132] on button "Close" at bounding box center [216, 119] width 27 height 27
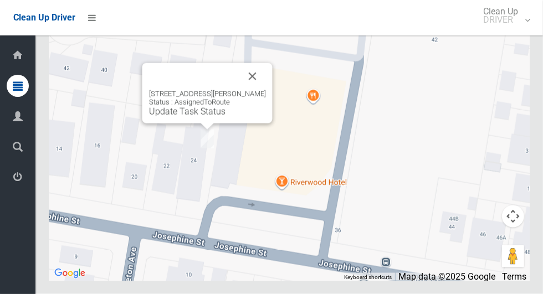
click at [264, 90] on button "Close" at bounding box center [252, 76] width 27 height 27
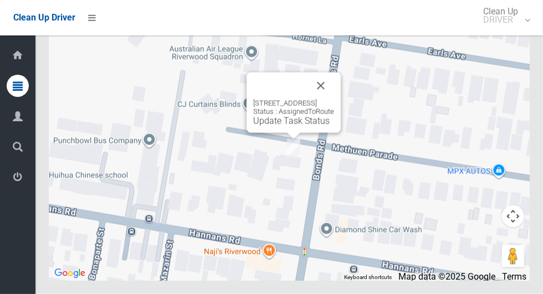
click at [334, 99] on button "Close" at bounding box center [321, 86] width 27 height 27
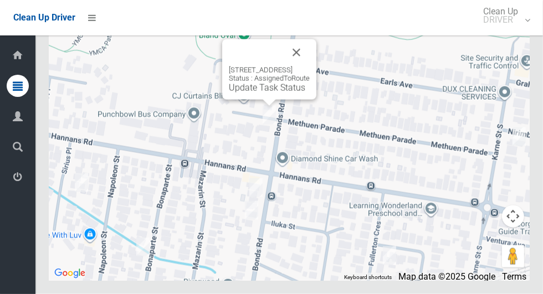
click at [244, 93] on link "Update Task Status" at bounding box center [267, 88] width 76 height 11
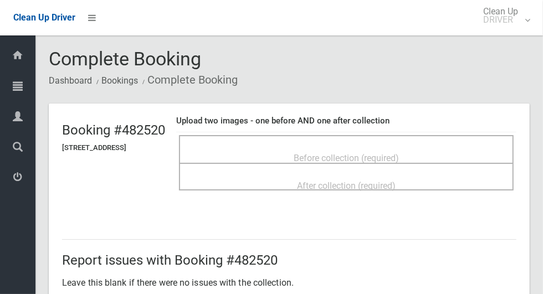
click at [393, 147] on div "Before collection (required)" at bounding box center [346, 157] width 310 height 21
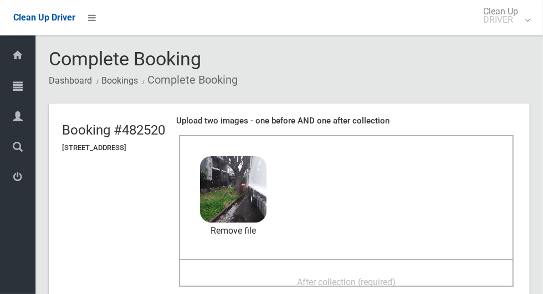
click at [392, 277] on span "After collection (required)" at bounding box center [346, 282] width 99 height 11
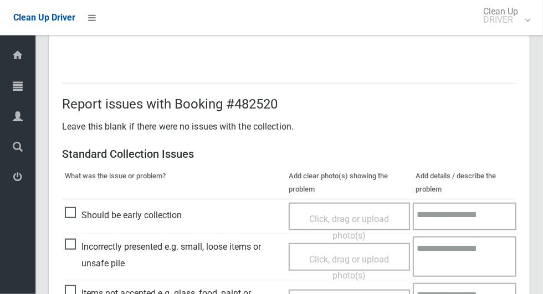
scroll to position [907, 0]
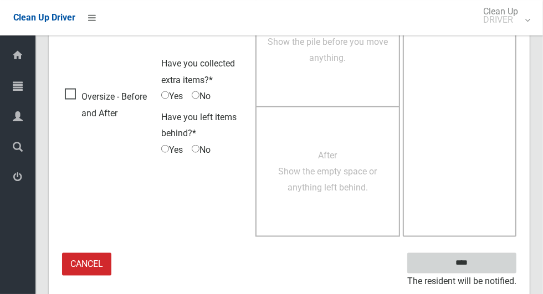
click at [483, 260] on input "****" at bounding box center [461, 263] width 109 height 21
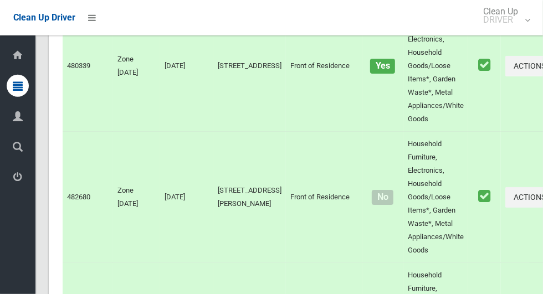
scroll to position [5217, 0]
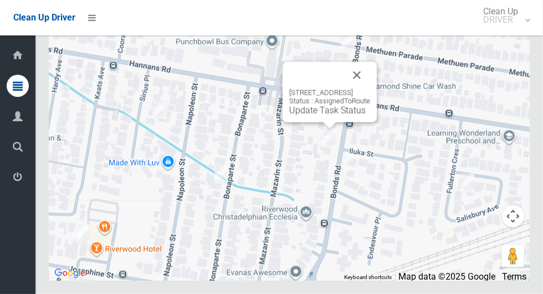
click at [370, 89] on button "Close" at bounding box center [357, 75] width 27 height 27
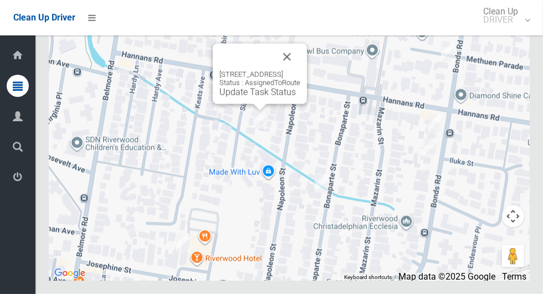
click at [300, 70] on button "Close" at bounding box center [287, 57] width 27 height 27
click at [264, 98] on link "Update Task Status" at bounding box center [257, 92] width 76 height 11
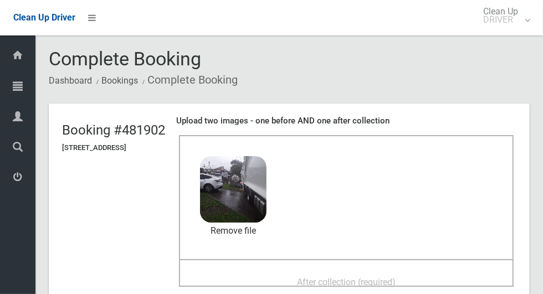
click at [396, 277] on span "After collection (required)" at bounding box center [346, 282] width 99 height 11
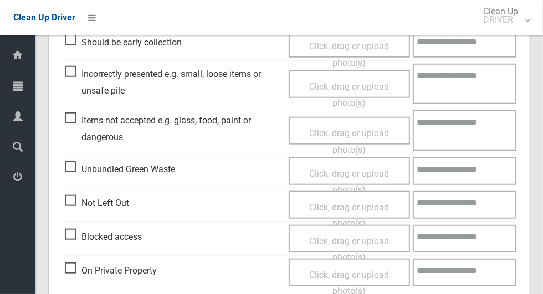
scroll to position [907, 0]
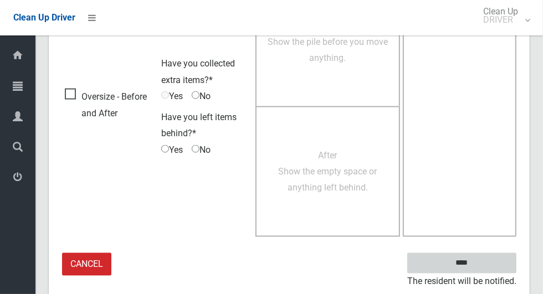
click at [481, 264] on input "****" at bounding box center [461, 263] width 109 height 21
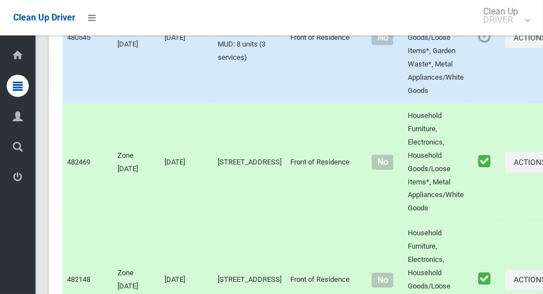
scroll to position [5217, 0]
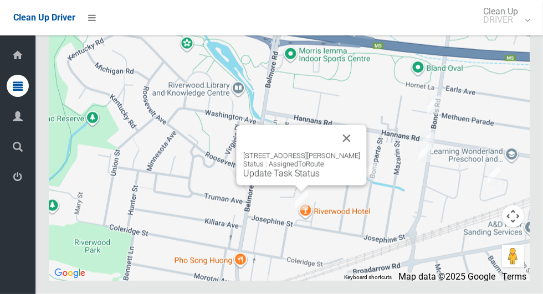
click at [360, 152] on button "Close" at bounding box center [347, 138] width 27 height 27
click at [284, 179] on link "Update Task Status" at bounding box center [281, 173] width 76 height 11
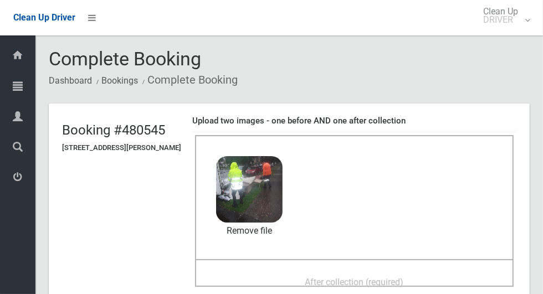
click at [408, 272] on div "After collection (required)" at bounding box center [354, 282] width 294 height 21
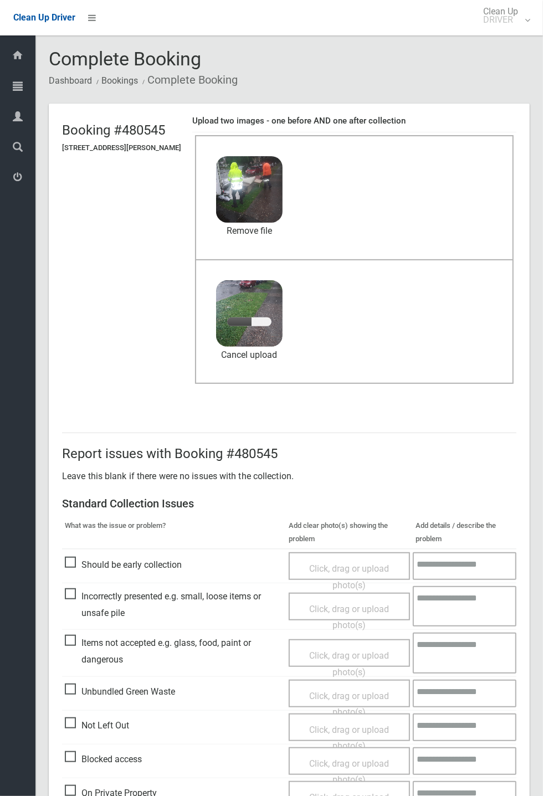
click at [22, 120] on icon at bounding box center [18, 116] width 10 height 22
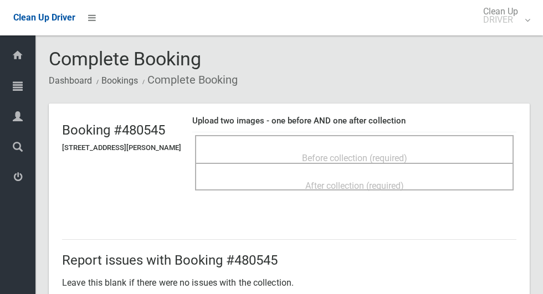
scroll to position [30, 0]
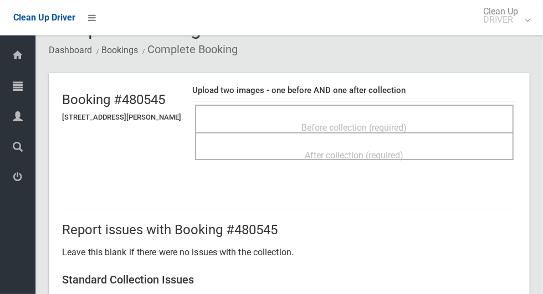
click at [463, 117] on div "Before collection (required)" at bounding box center [354, 127] width 294 height 21
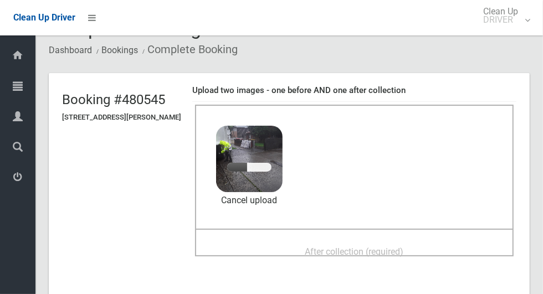
click at [403, 241] on div "After collection (required)" at bounding box center [354, 251] width 294 height 21
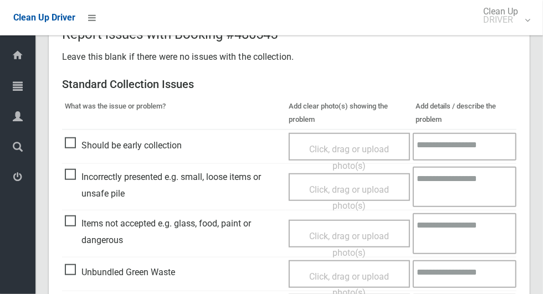
scroll to position [572, 0]
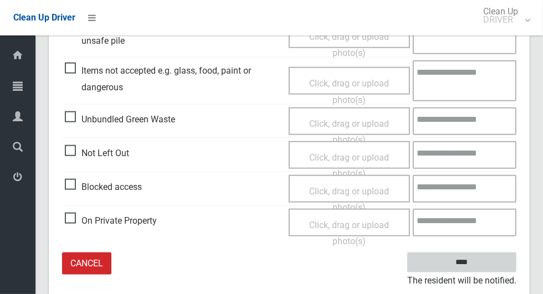
click at [481, 261] on input "****" at bounding box center [461, 263] width 109 height 21
